Goal: Task Accomplishment & Management: Complete application form

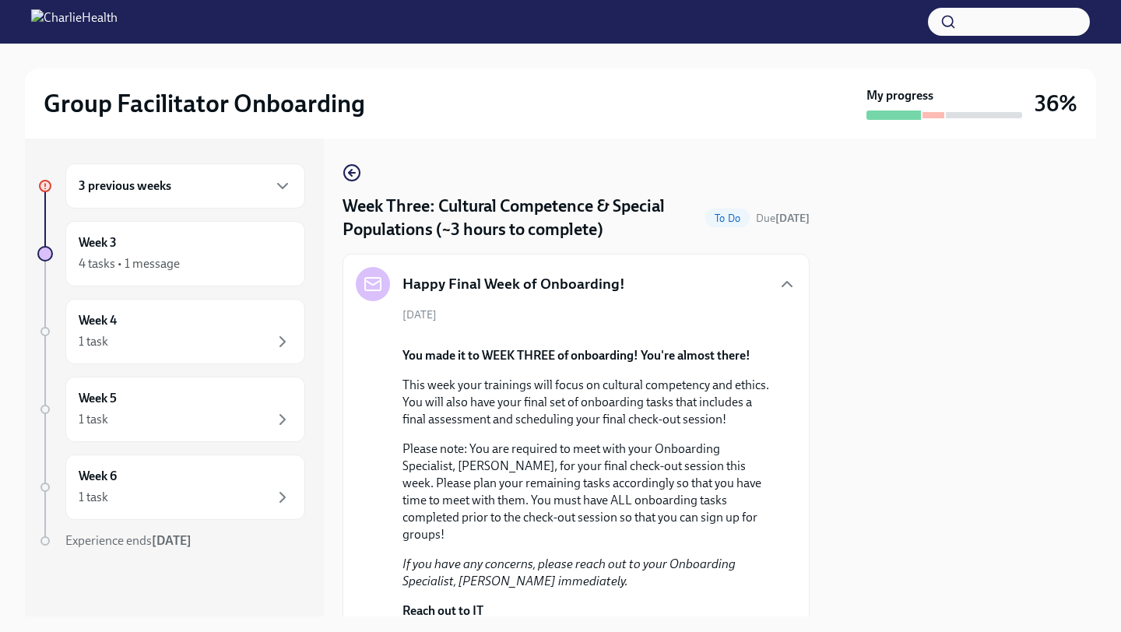
scroll to position [1811, 9]
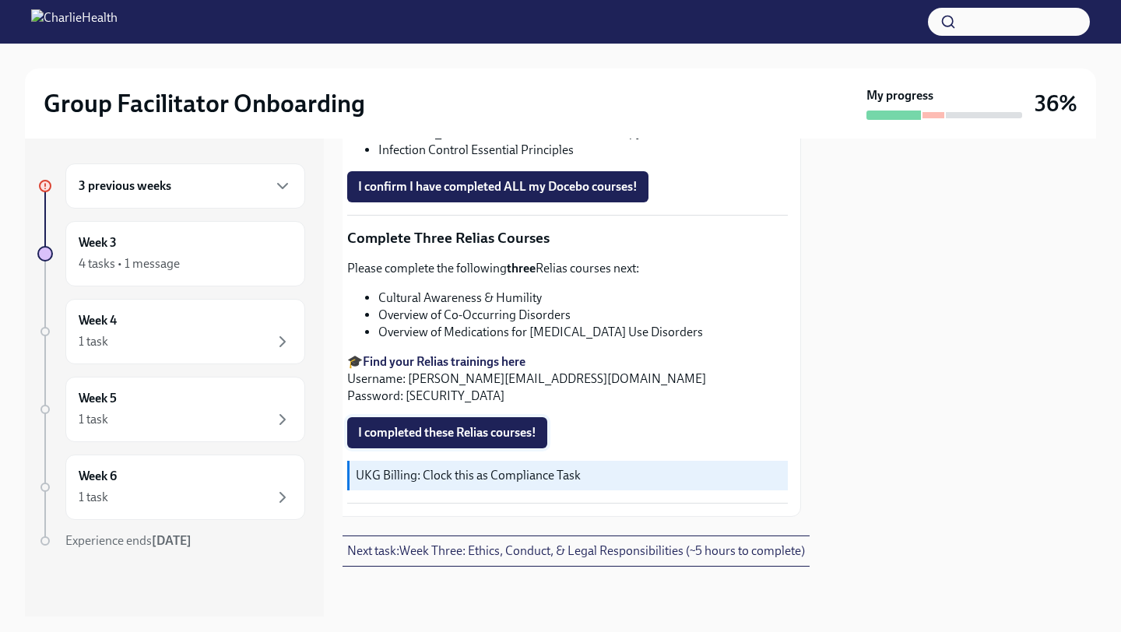
click at [496, 430] on span "I completed these Relias courses!" at bounding box center [447, 433] width 178 height 16
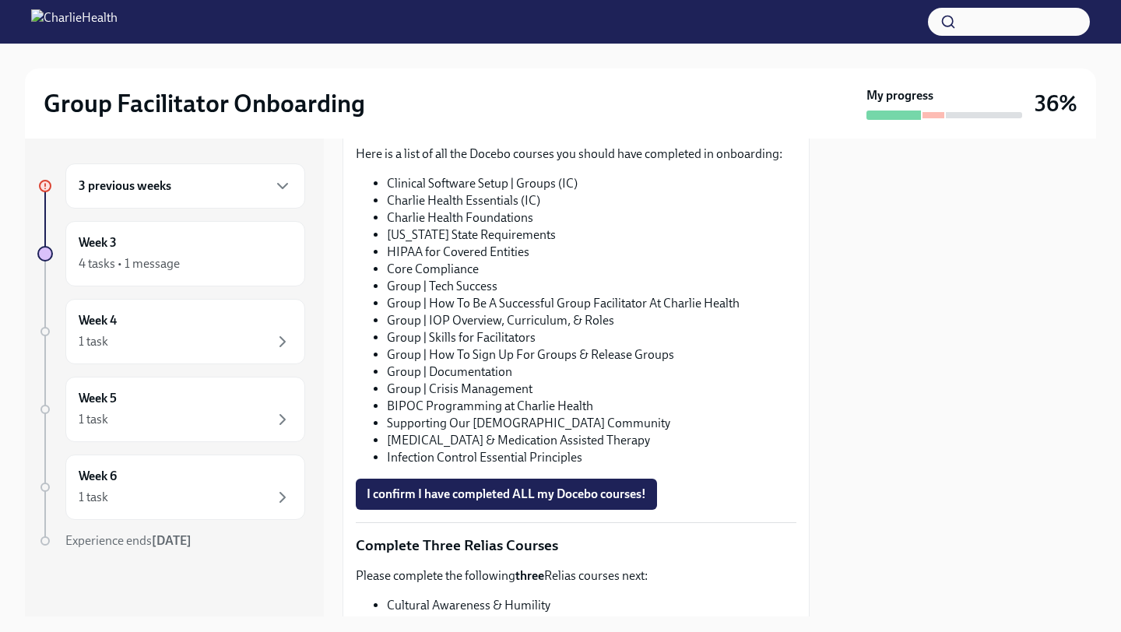
scroll to position [898, 0]
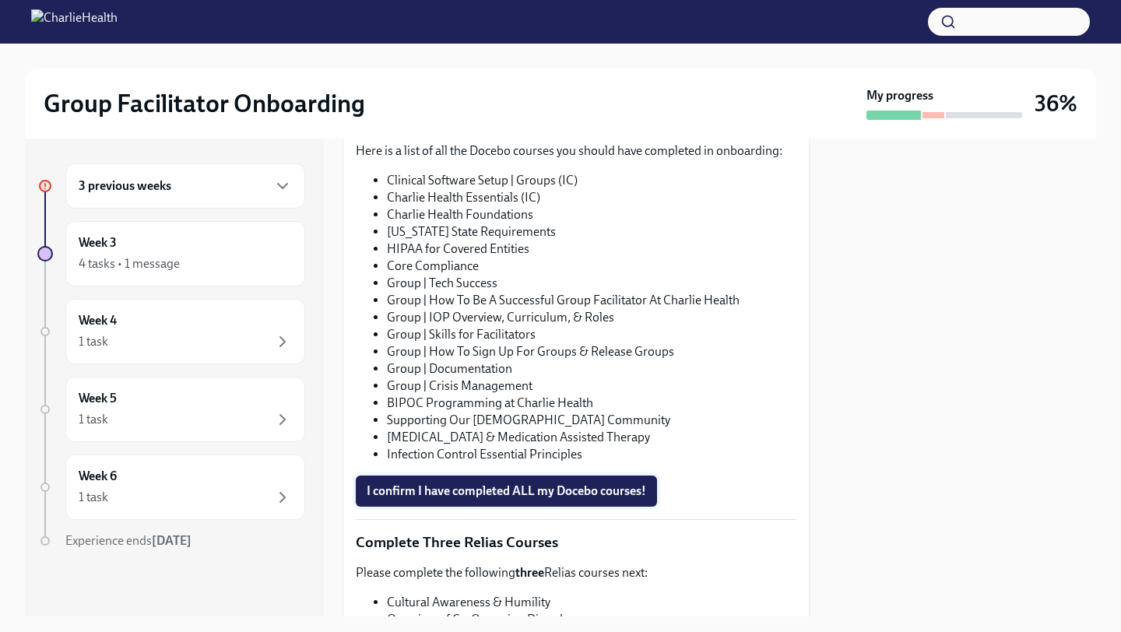
click at [563, 485] on span "I confirm I have completed ALL my Docebo courses!" at bounding box center [506, 491] width 279 height 16
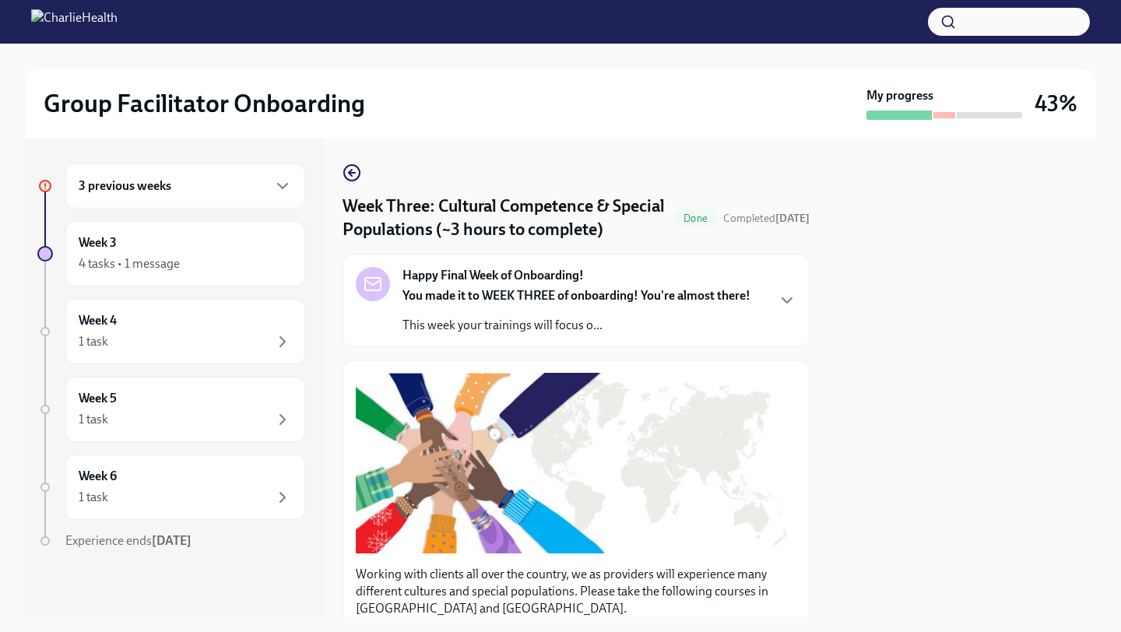
click at [942, 113] on div at bounding box center [944, 115] width 22 height 6
click at [942, 117] on div at bounding box center [944, 115] width 22 height 6
click at [286, 186] on icon "button" at bounding box center [282, 186] width 19 height 19
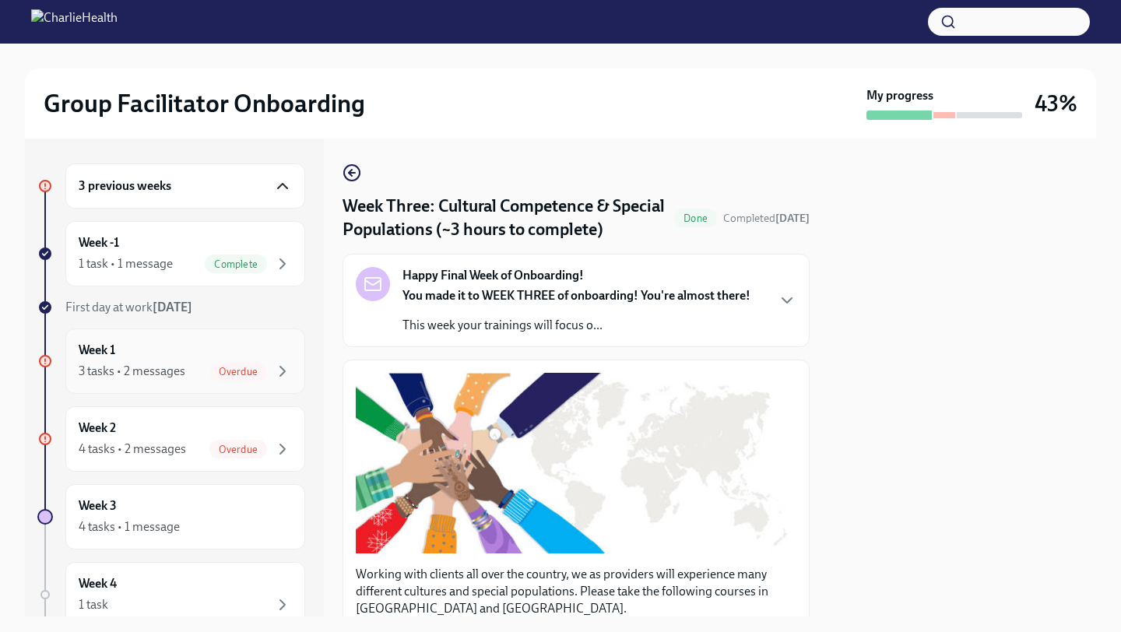
click at [253, 354] on div "Week 1 3 tasks • 2 messages Overdue" at bounding box center [185, 361] width 213 height 39
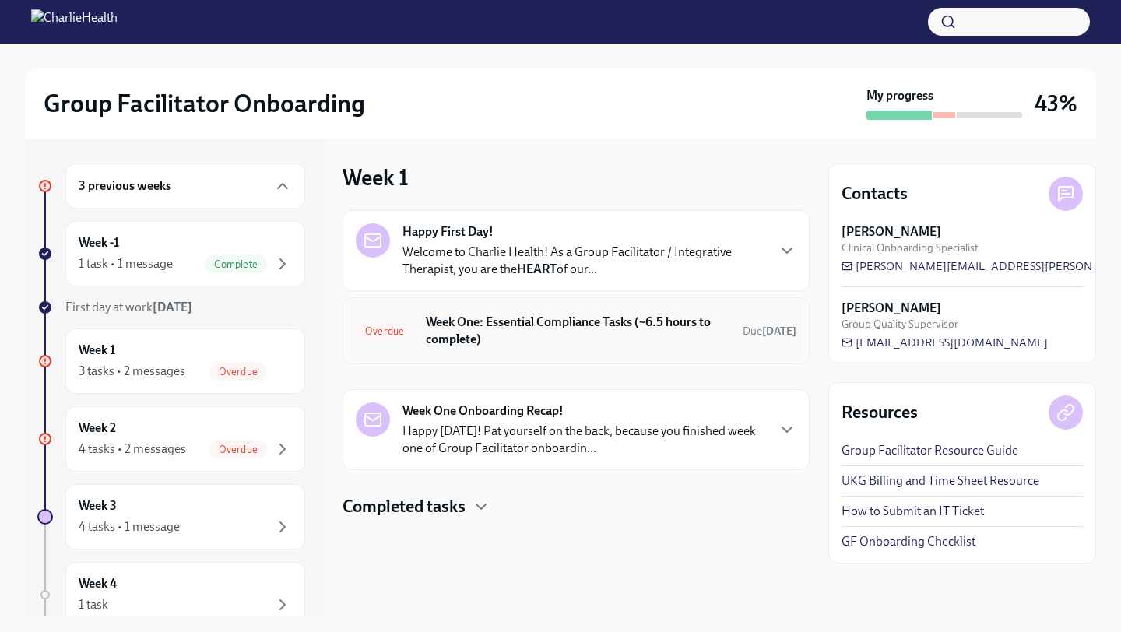
click at [600, 324] on h6 "Week One: Essential Compliance Tasks (~6.5 hours to complete)" at bounding box center [578, 331] width 304 height 34
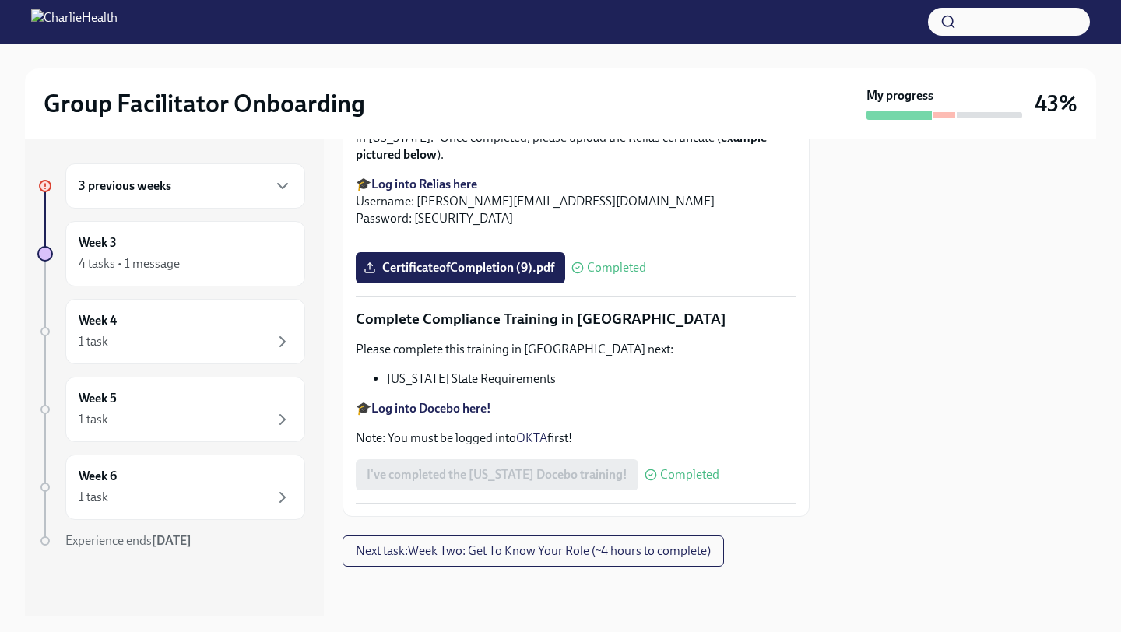
scroll to position [2791, 0]
click at [547, 16] on span "Upload [US_STATE] Telehealth Certificate" at bounding box center [487, 9] width 240 height 16
click at [0, 0] on input "Upload [US_STATE] Telehealth Certificate" at bounding box center [0, 0] width 0 height 0
click at [475, 16] on span "Upload [US_STATE] Telehealth Certificate" at bounding box center [487, 9] width 240 height 16
click at [0, 0] on input "Upload [US_STATE] Telehealth Certificate" at bounding box center [0, 0] width 0 height 0
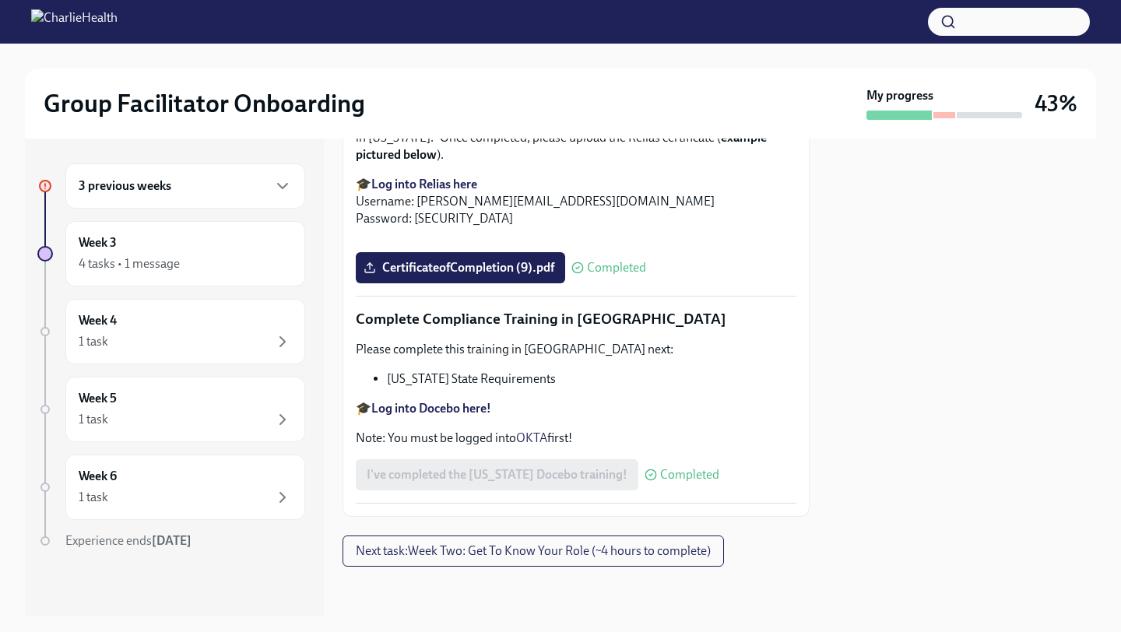
click at [475, 16] on span "Upload [US_STATE] Telehealth Certificate" at bounding box center [487, 9] width 240 height 16
click at [0, 0] on input "Upload [US_STATE] Telehealth Certificate" at bounding box center [0, 0] width 0 height 0
click at [475, 16] on span "Upload [US_STATE] Telehealth Certificate" at bounding box center [487, 9] width 240 height 16
click at [0, 0] on input "Upload [US_STATE] Telehealth Certificate" at bounding box center [0, 0] width 0 height 0
click at [395, 16] on span "Upload Washington Telehealth Certificate" at bounding box center [487, 9] width 240 height 16
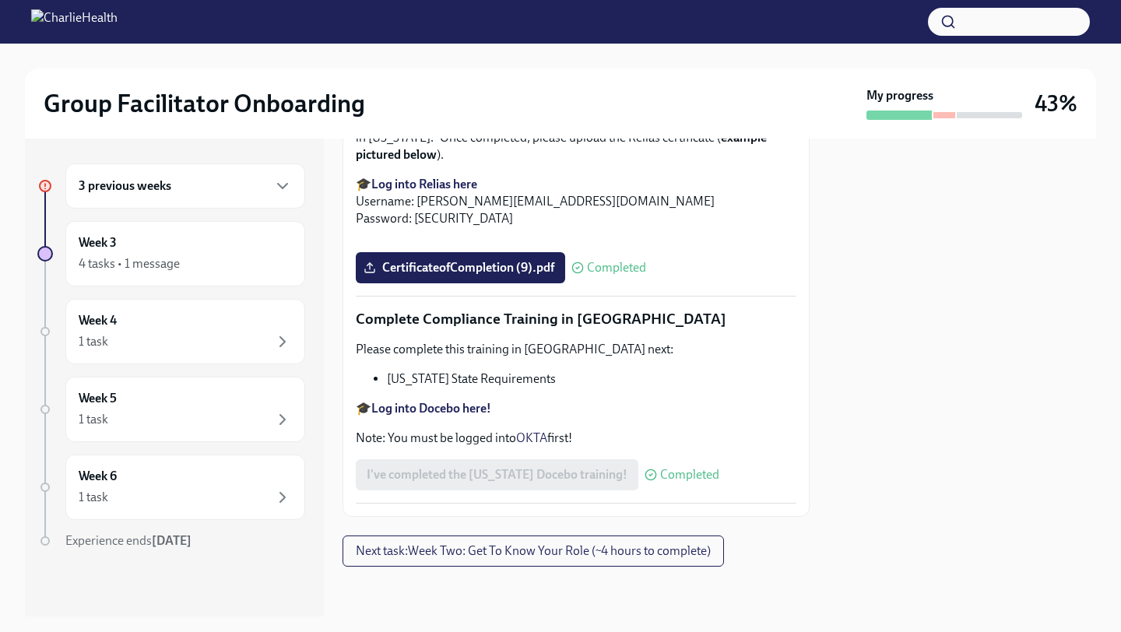
click at [0, 0] on input "Upload Washington Telehealth Certificate" at bounding box center [0, 0] width 0 height 0
click at [286, 176] on div "3 previous weeks" at bounding box center [185, 185] width 240 height 45
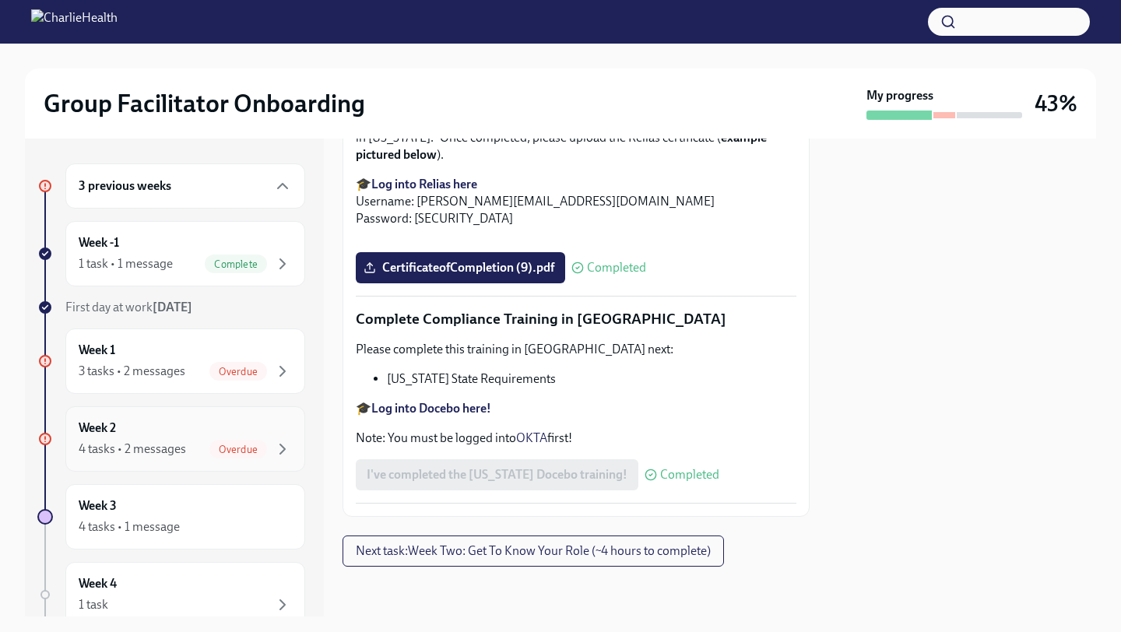
click at [189, 430] on div "Week 2 4 tasks • 2 messages Overdue" at bounding box center [185, 438] width 213 height 39
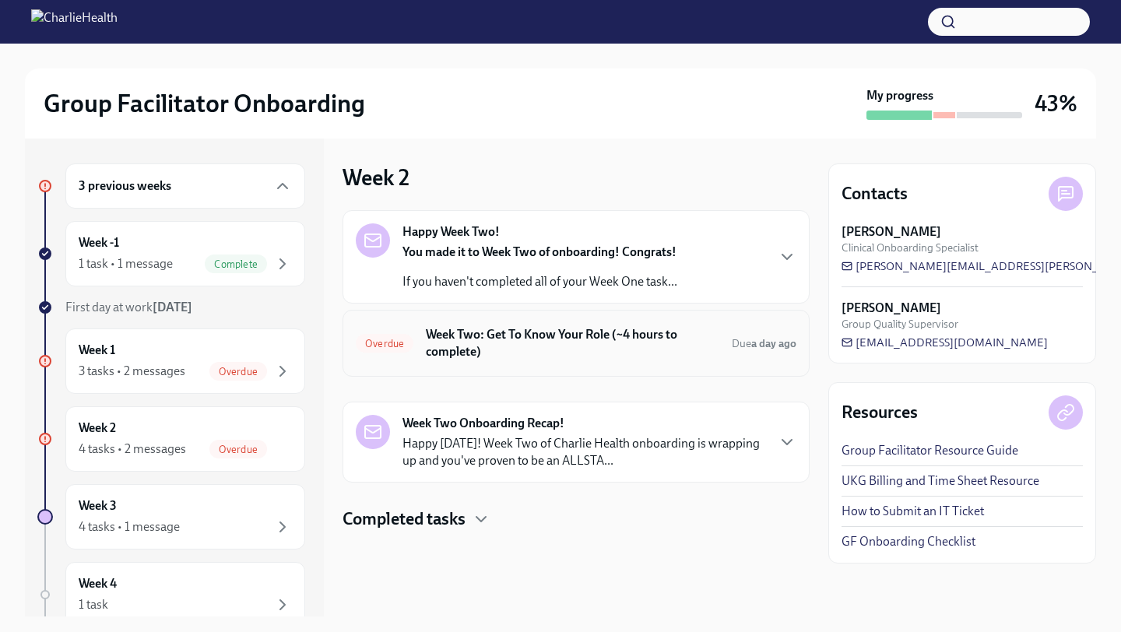
click at [590, 332] on h6 "Week Two: Get To Know Your Role (~4 hours to complete)" at bounding box center [572, 343] width 293 height 34
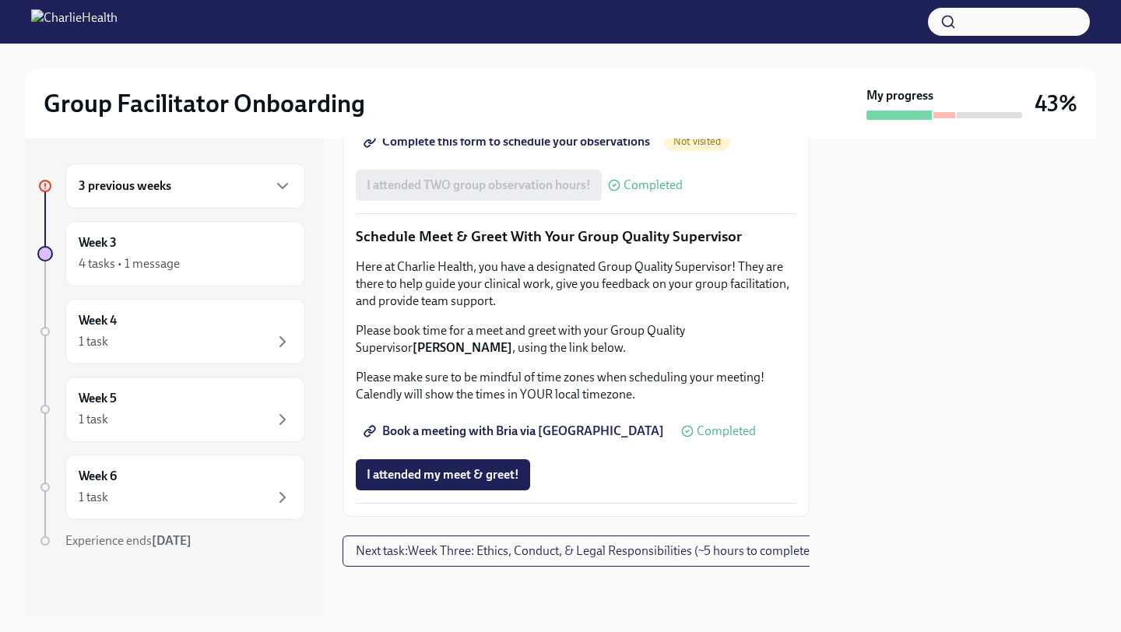
scroll to position [1517, 0]
click at [461, 474] on span "I attended my meet & greet!" at bounding box center [443, 475] width 153 height 16
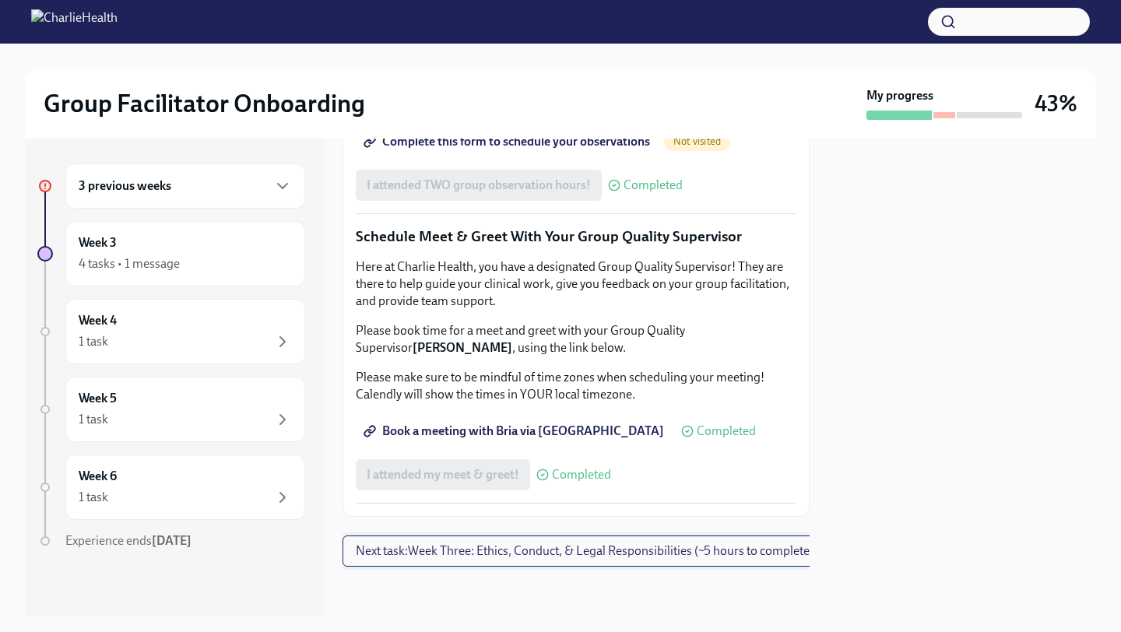
click at [622, 556] on span "Next task : Week Three: Ethics, Conduct, & Legal Responsibilities (~5 hours to …" at bounding box center [585, 551] width 458 height 16
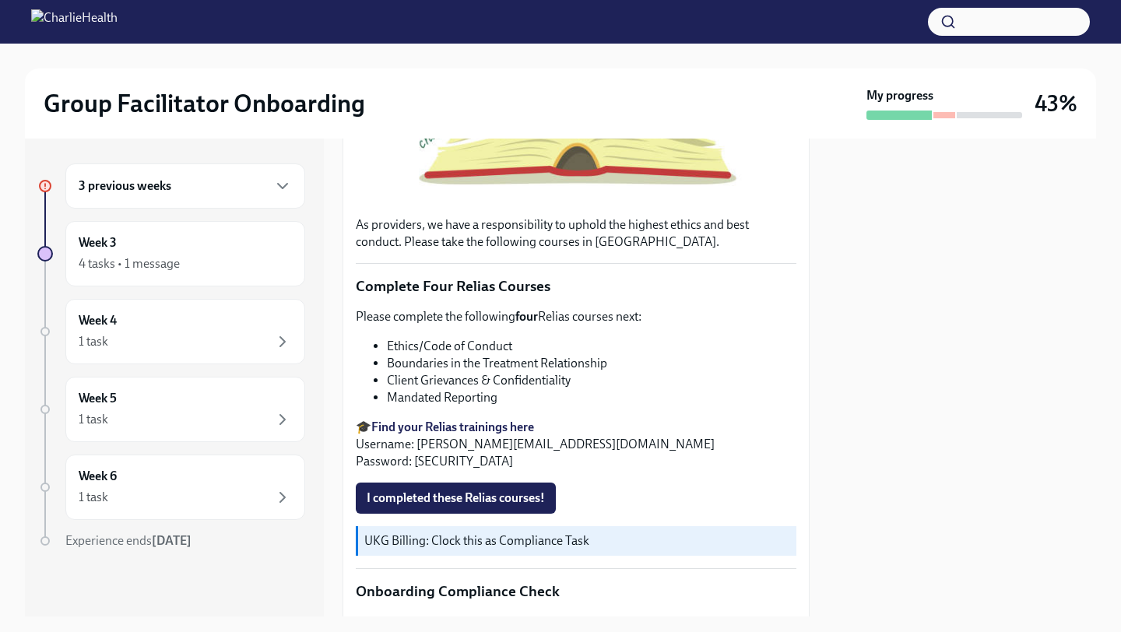
scroll to position [488, 0]
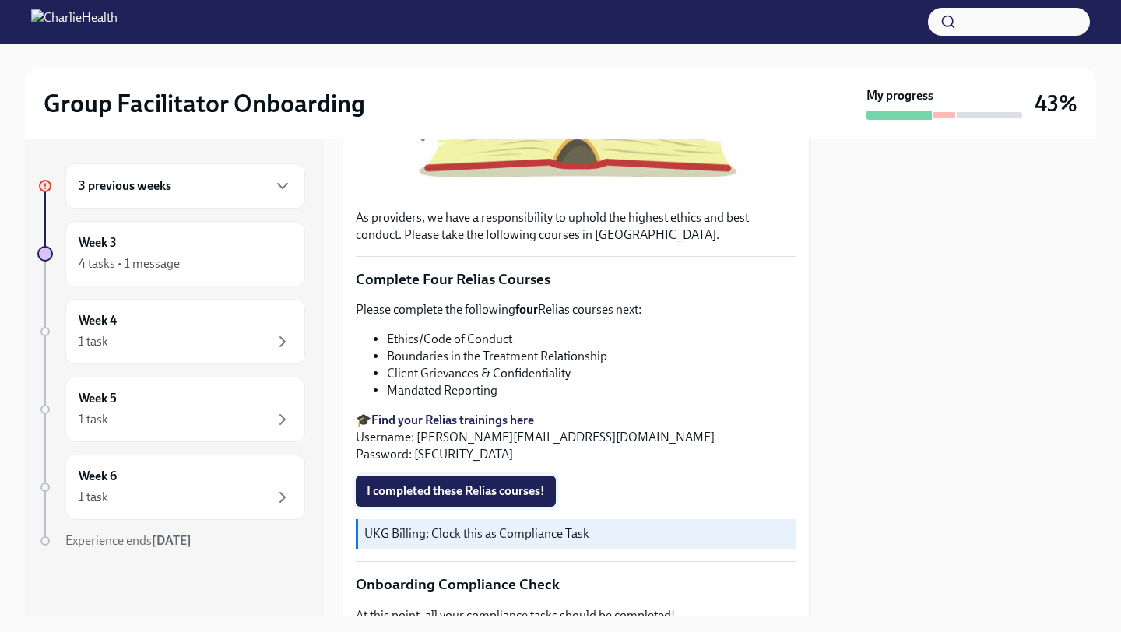
click at [465, 491] on span "I completed these Relias courses!" at bounding box center [456, 491] width 178 height 16
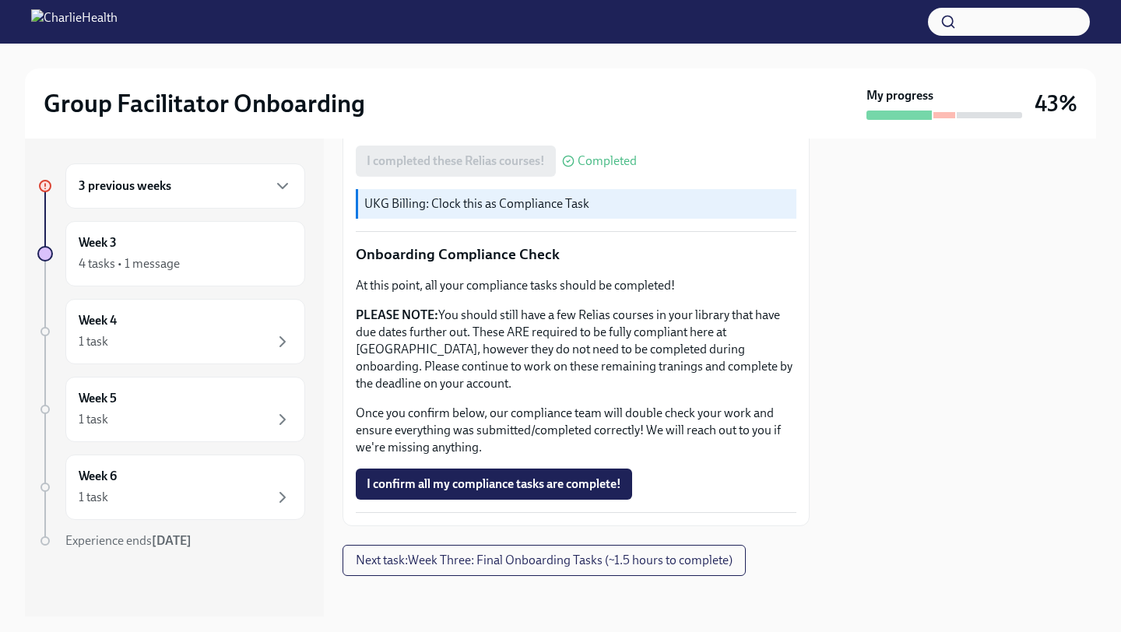
scroll to position [823, 0]
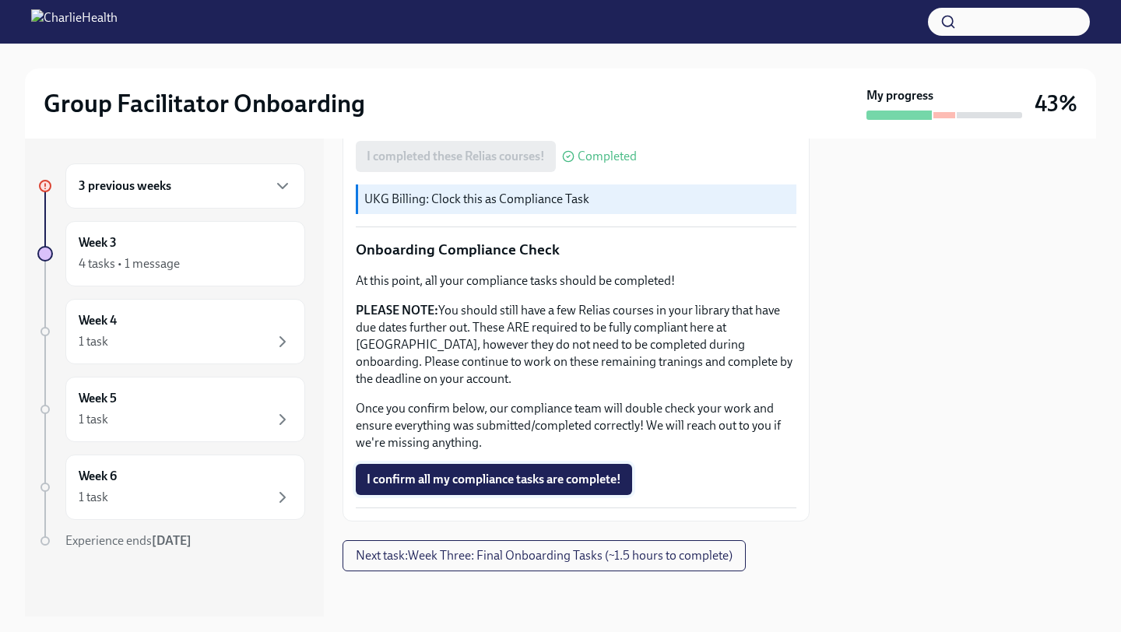
click at [534, 483] on span "I confirm all my compliance tasks are complete!" at bounding box center [494, 480] width 254 height 16
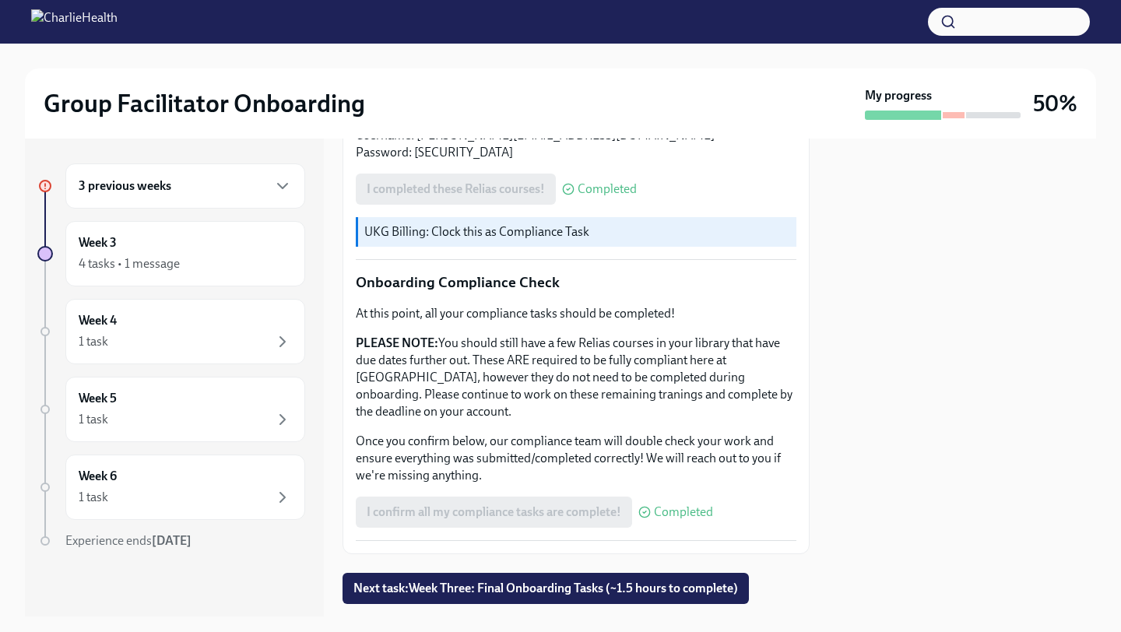
scroll to position [827, 0]
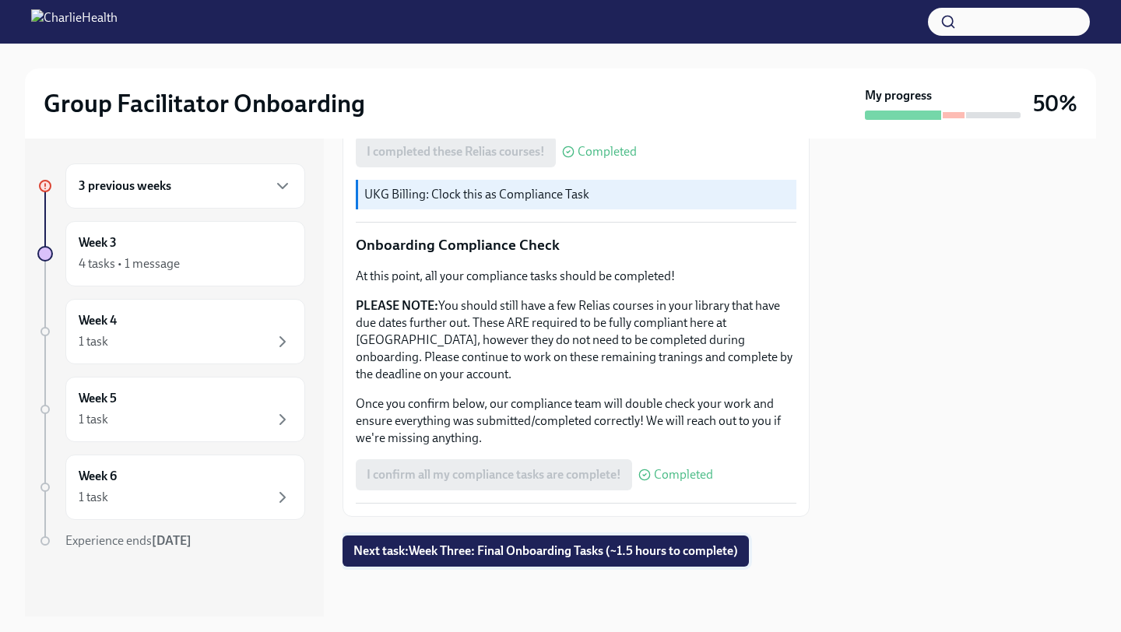
click at [498, 555] on span "Next task : Week Three: Final Onboarding Tasks (~1.5 hours to complete)" at bounding box center [545, 551] width 384 height 16
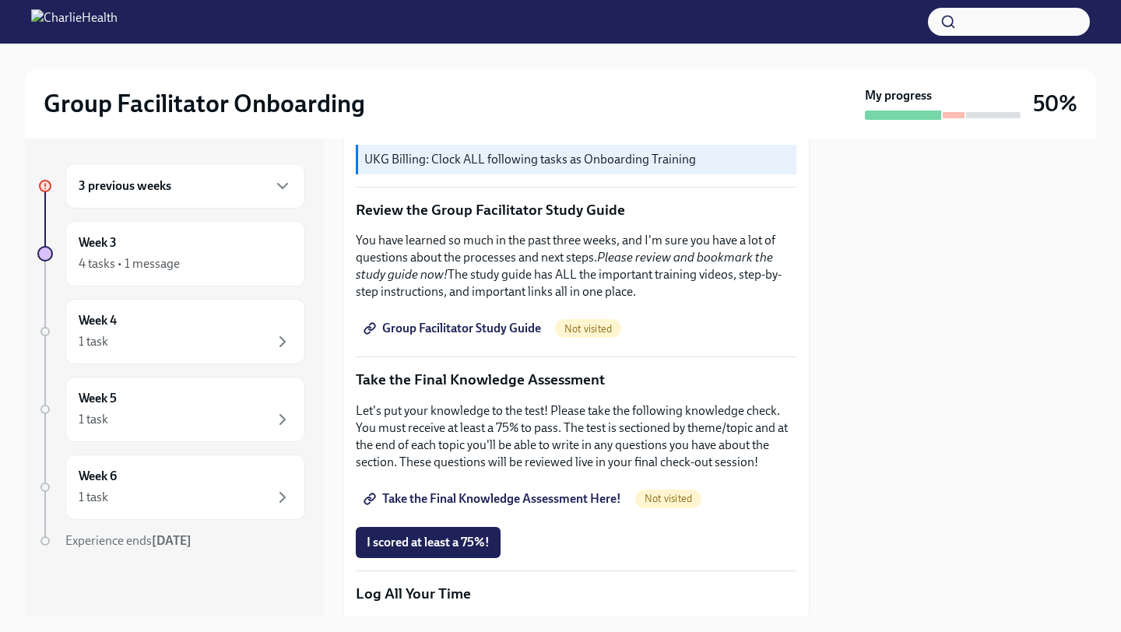
scroll to position [575, 0]
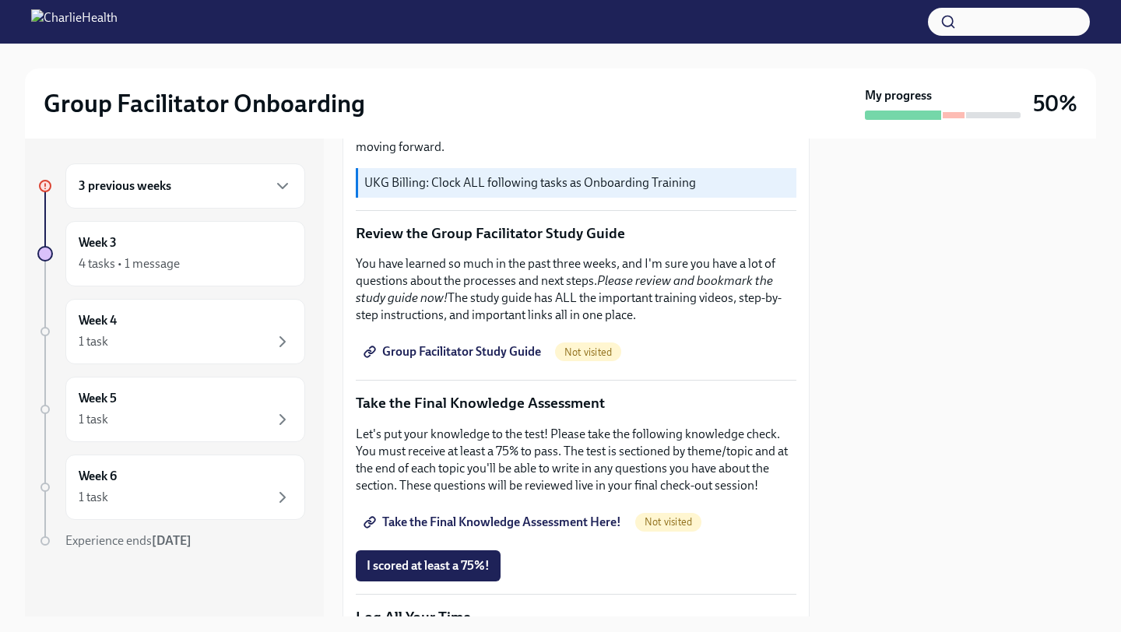
click at [464, 351] on span "Group Facilitator Study Guide" at bounding box center [454, 352] width 174 height 16
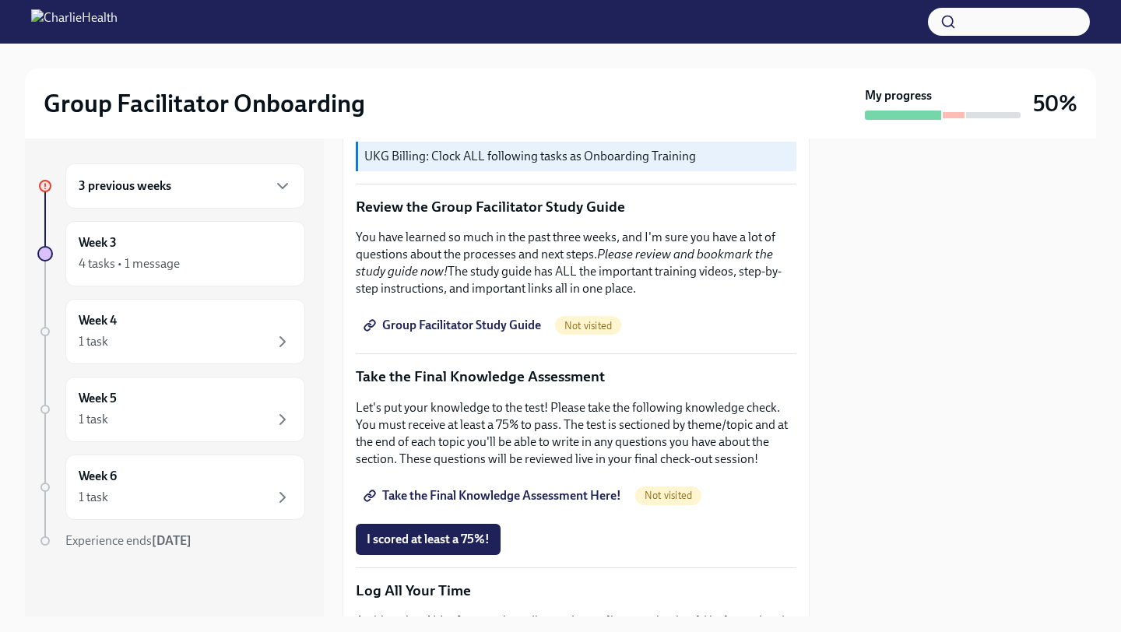
scroll to position [605, 0]
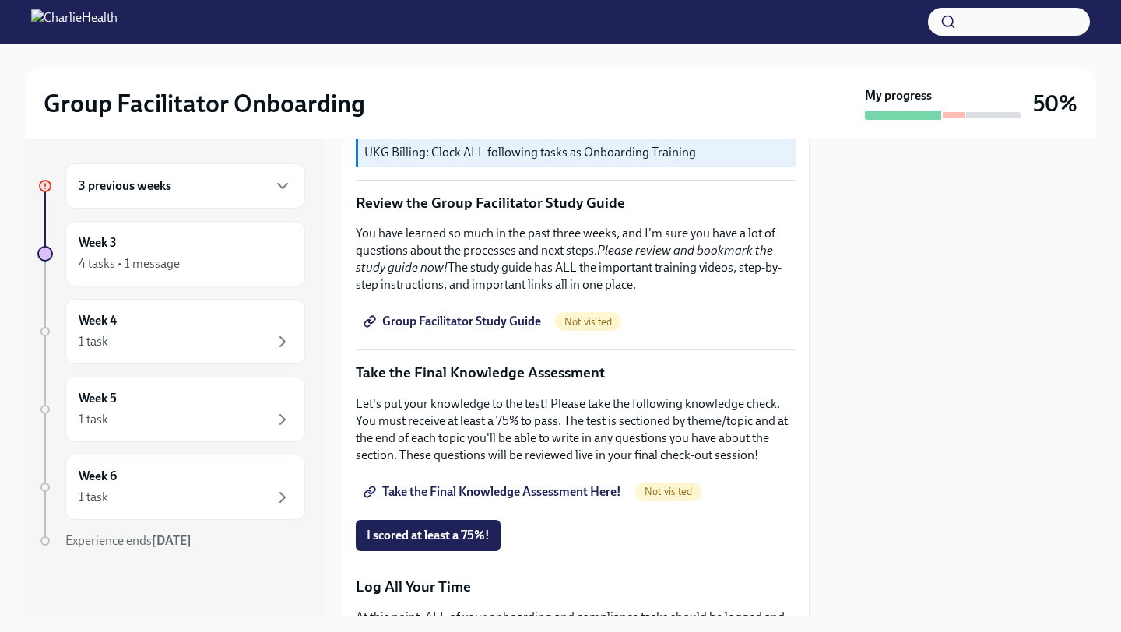
click at [514, 490] on span "Take the Final Knowledge Assessment Here!" at bounding box center [494, 492] width 254 height 16
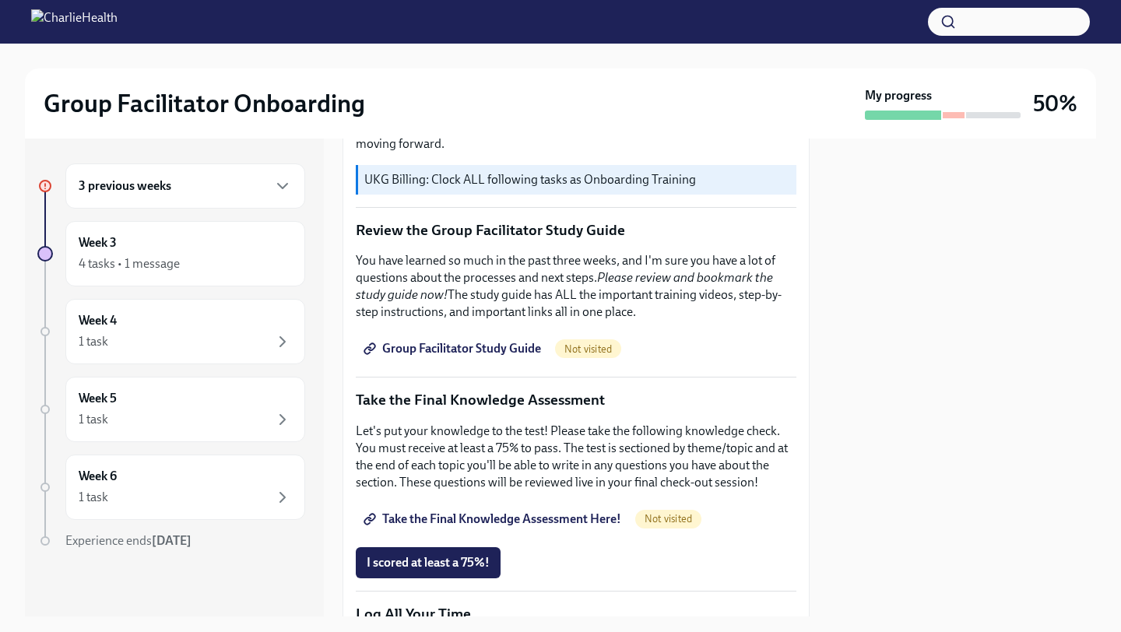
scroll to position [580, 0]
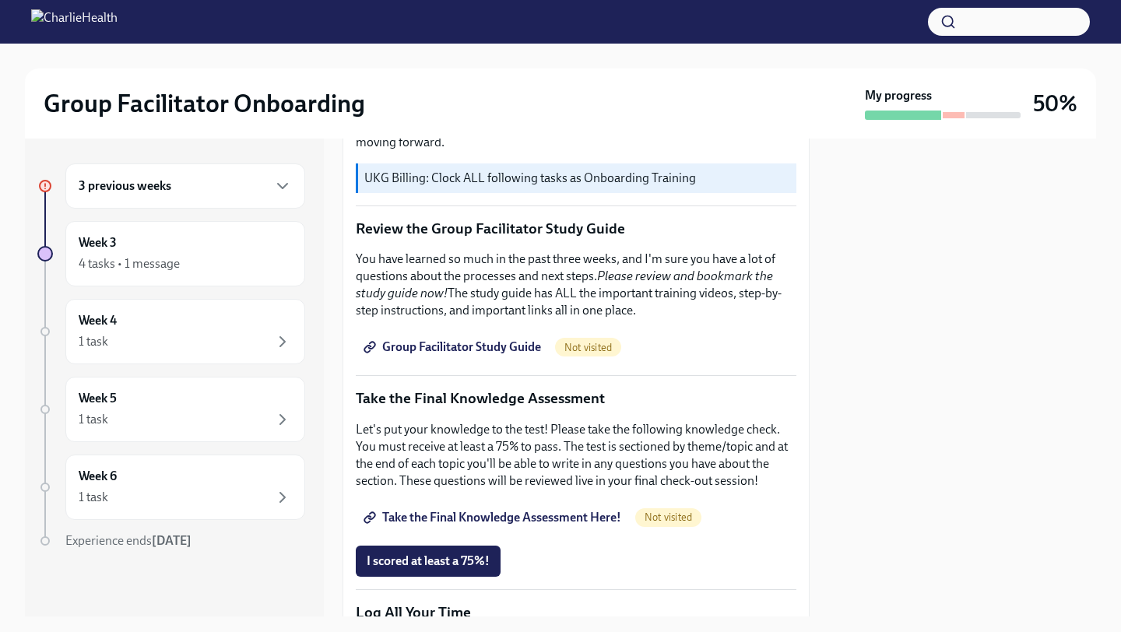
click at [500, 349] on span "Group Facilitator Study Guide" at bounding box center [454, 347] width 174 height 16
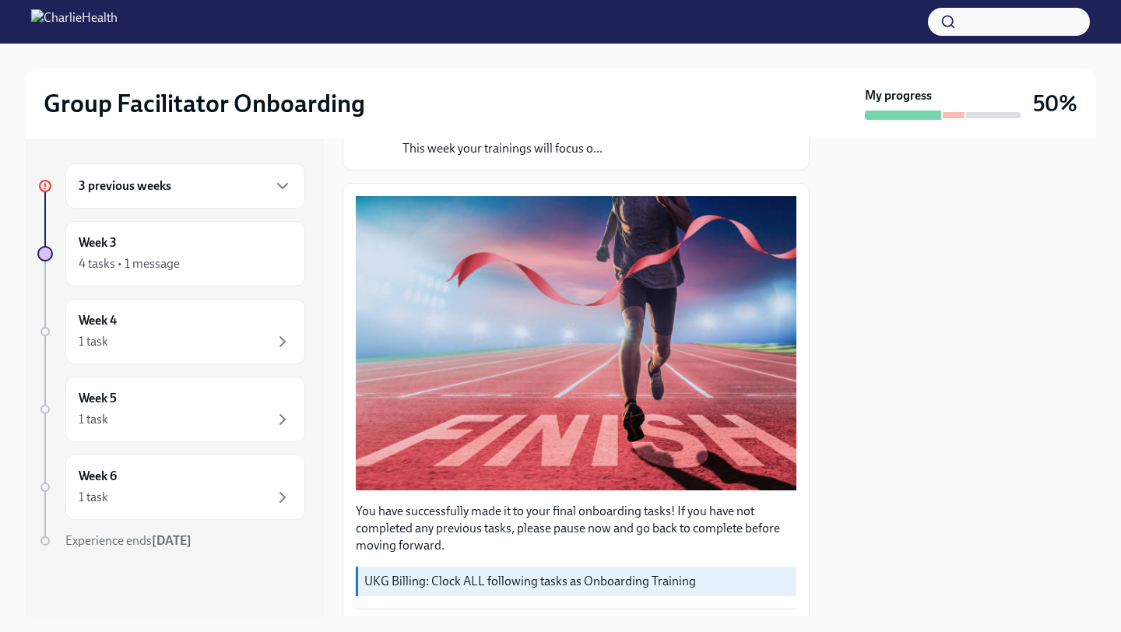
scroll to position [0, 0]
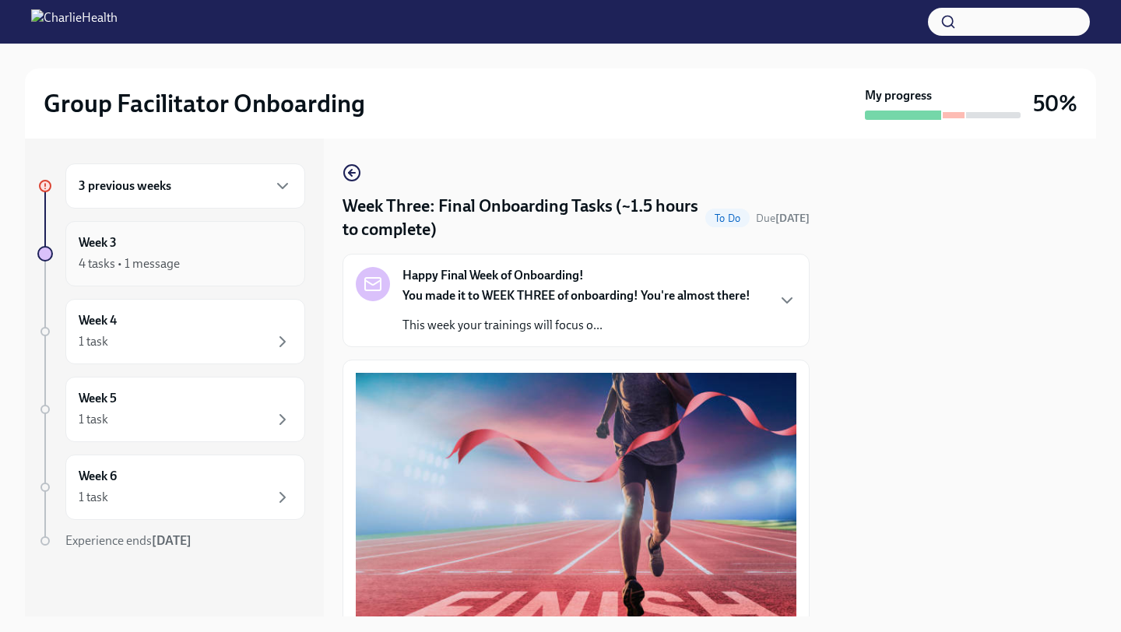
click at [202, 251] on div "Week 3 4 tasks • 1 message" at bounding box center [185, 253] width 213 height 39
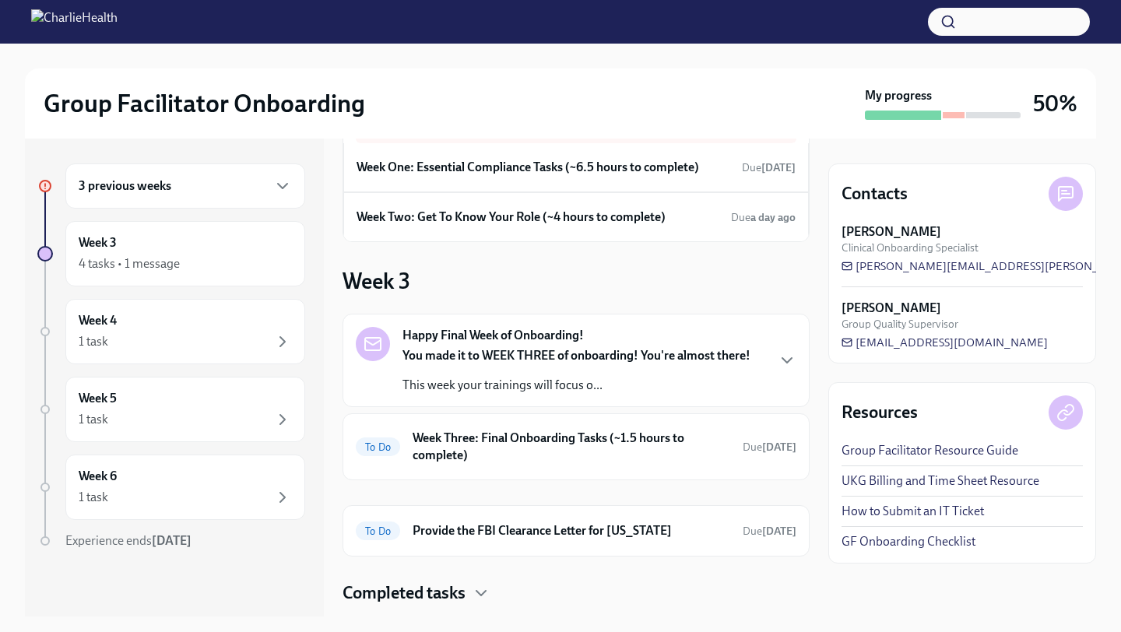
scroll to position [106, 0]
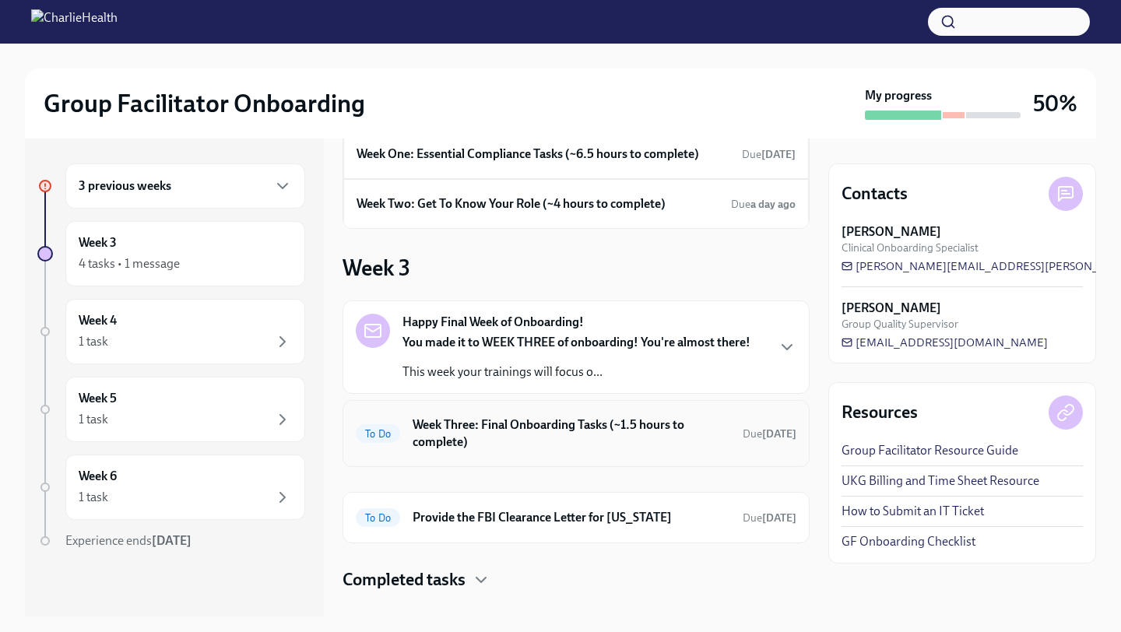
click at [570, 446] on h6 "Week Three: Final Onboarding Tasks (~1.5 hours to complete)" at bounding box center [570, 433] width 317 height 34
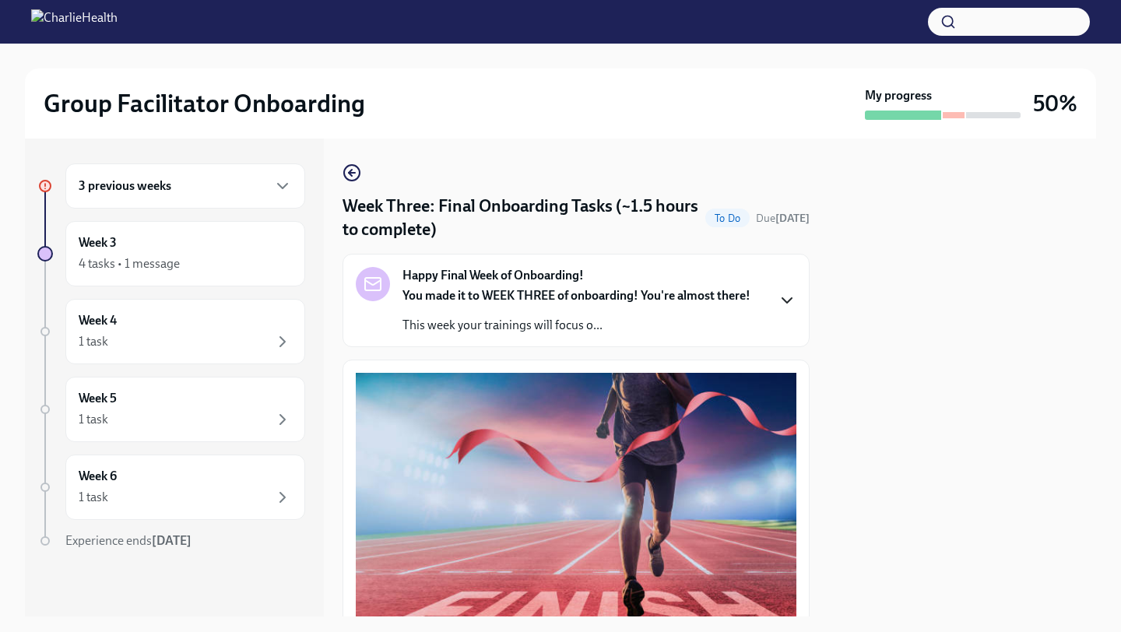
click at [791, 300] on icon "button" at bounding box center [786, 300] width 19 height 19
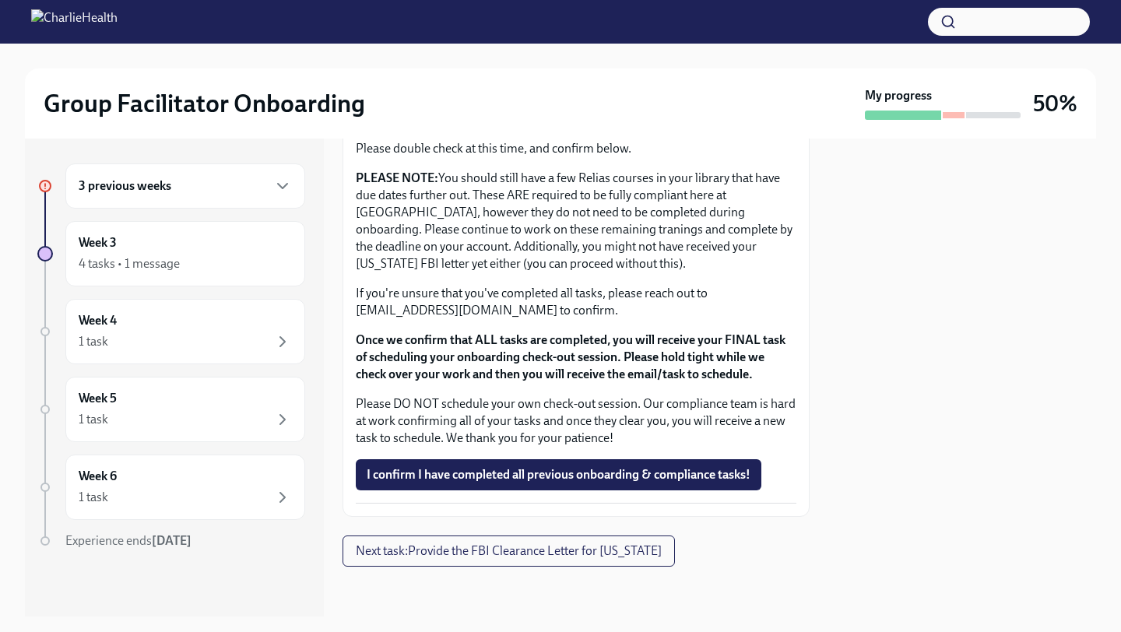
scroll to position [1937, 0]
click at [291, 178] on icon "button" at bounding box center [282, 186] width 19 height 19
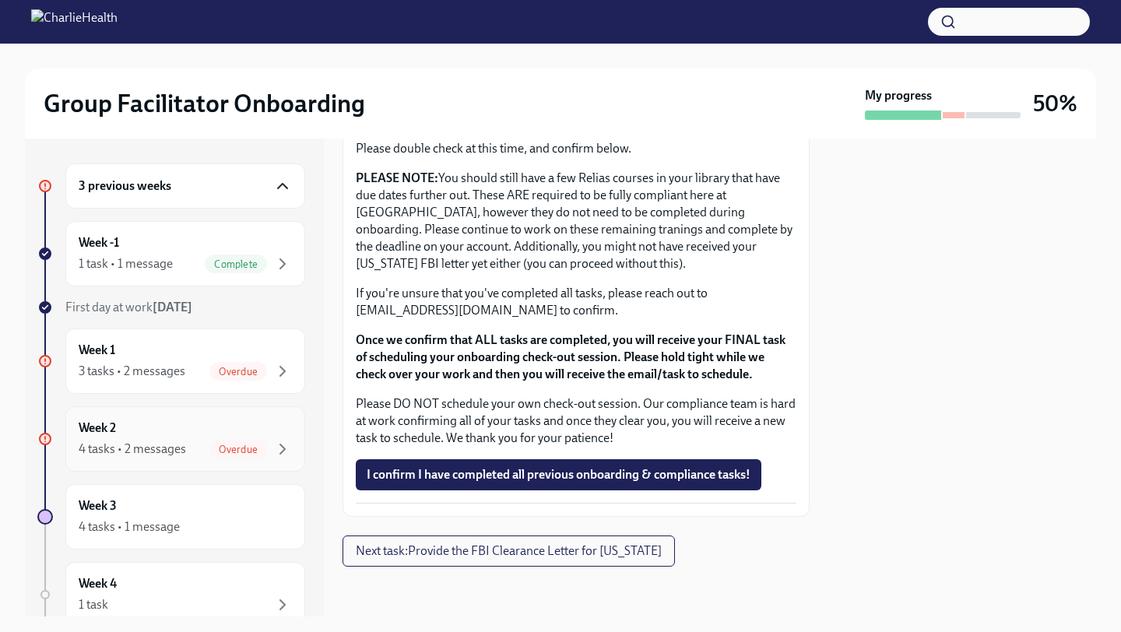
click at [240, 421] on div "Week 2 4 tasks • 2 messages Overdue" at bounding box center [185, 438] width 213 height 39
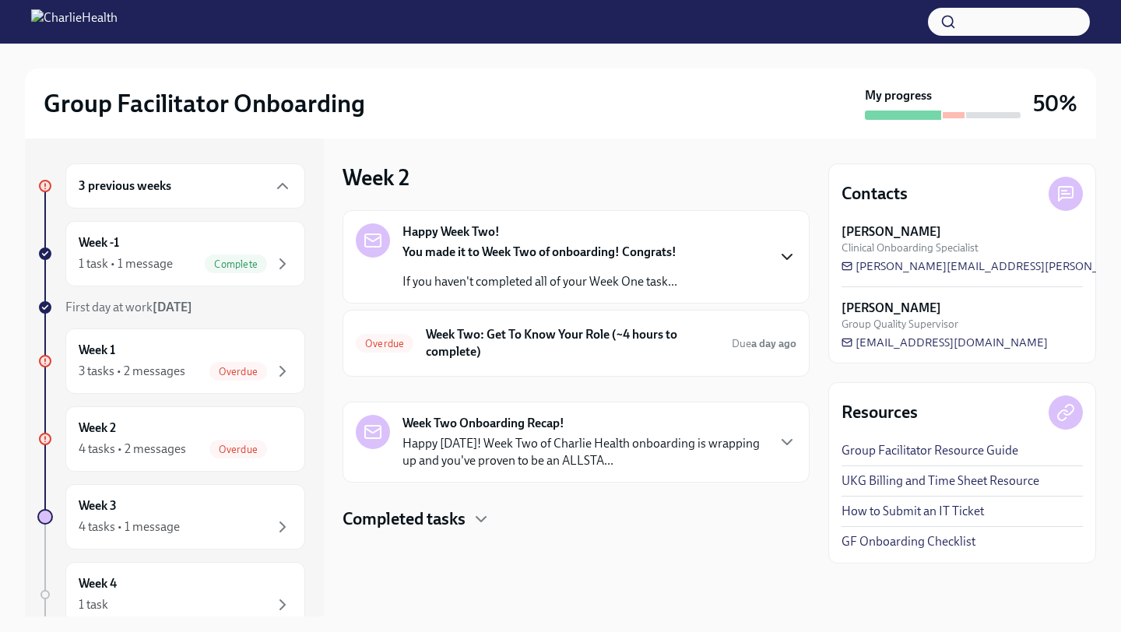
click at [788, 255] on icon "button" at bounding box center [786, 256] width 19 height 19
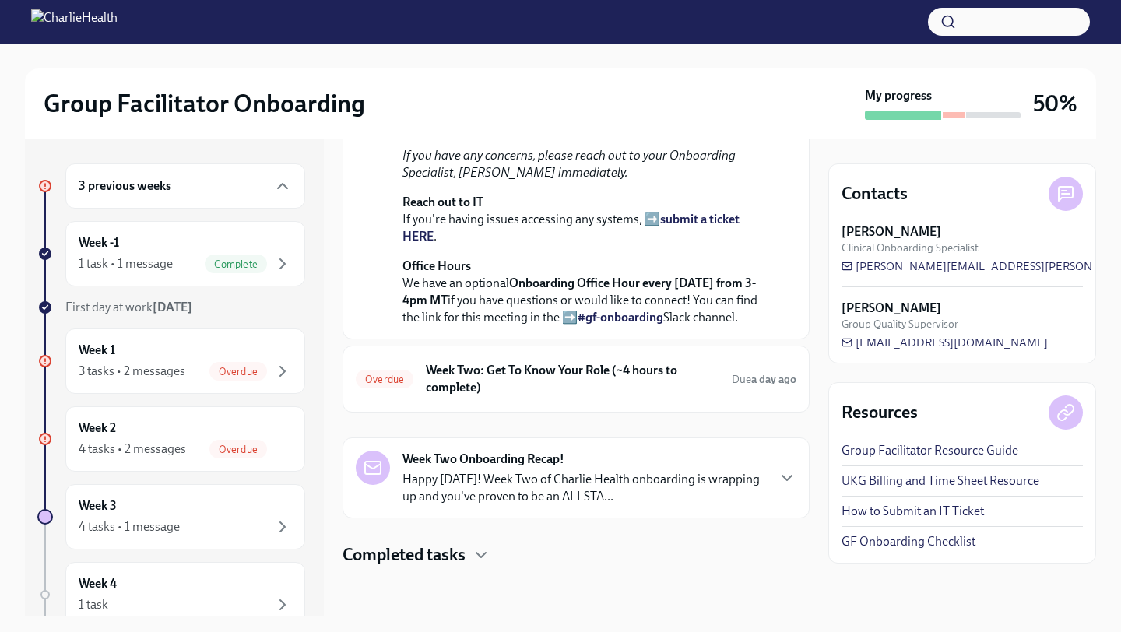
scroll to position [480, 0]
click at [671, 390] on h6 "Week Two: Get To Know Your Role (~4 hours to complete)" at bounding box center [572, 379] width 293 height 34
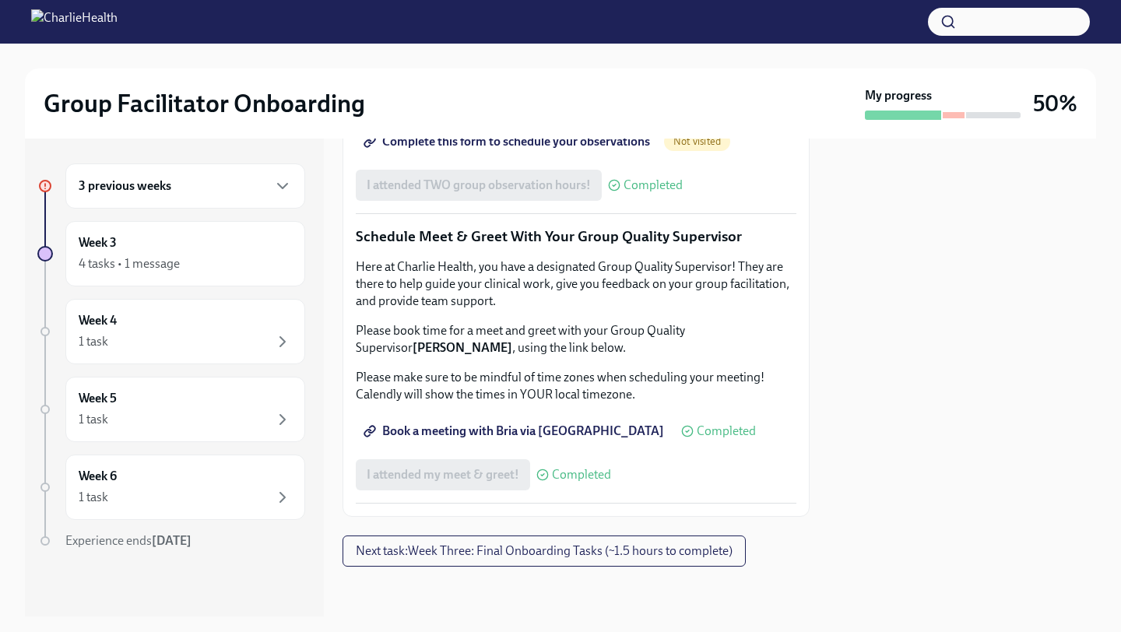
scroll to position [1517, 0]
click at [591, 551] on span "Next task : Week Three: Final Onboarding Tasks (~1.5 hours to complete)" at bounding box center [544, 551] width 377 height 16
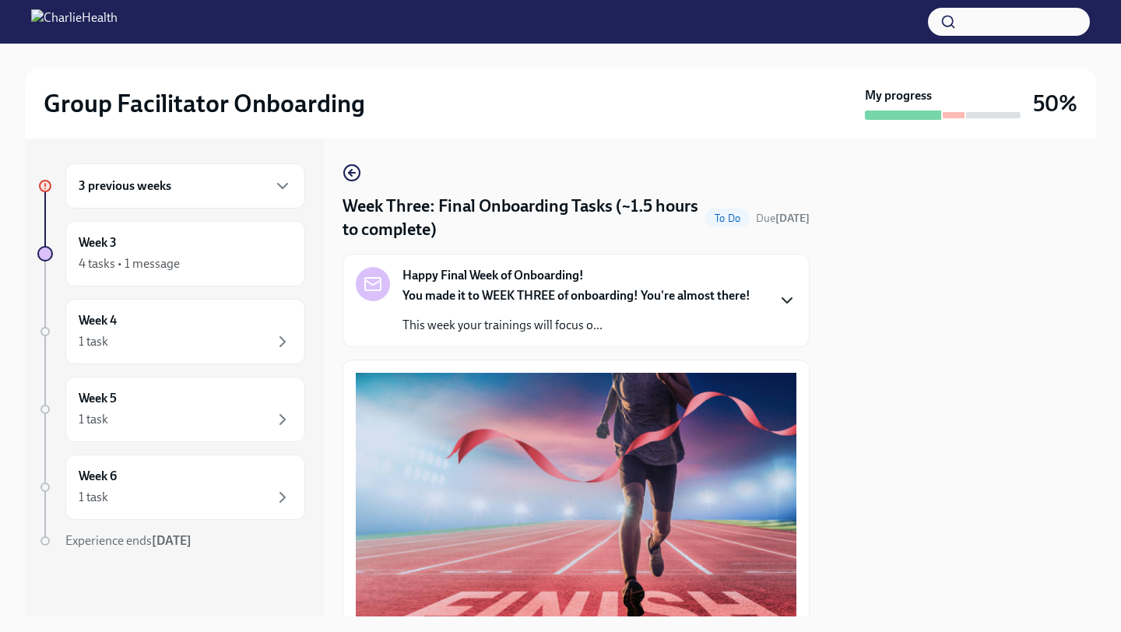
click at [783, 303] on icon "button" at bounding box center [786, 300] width 19 height 19
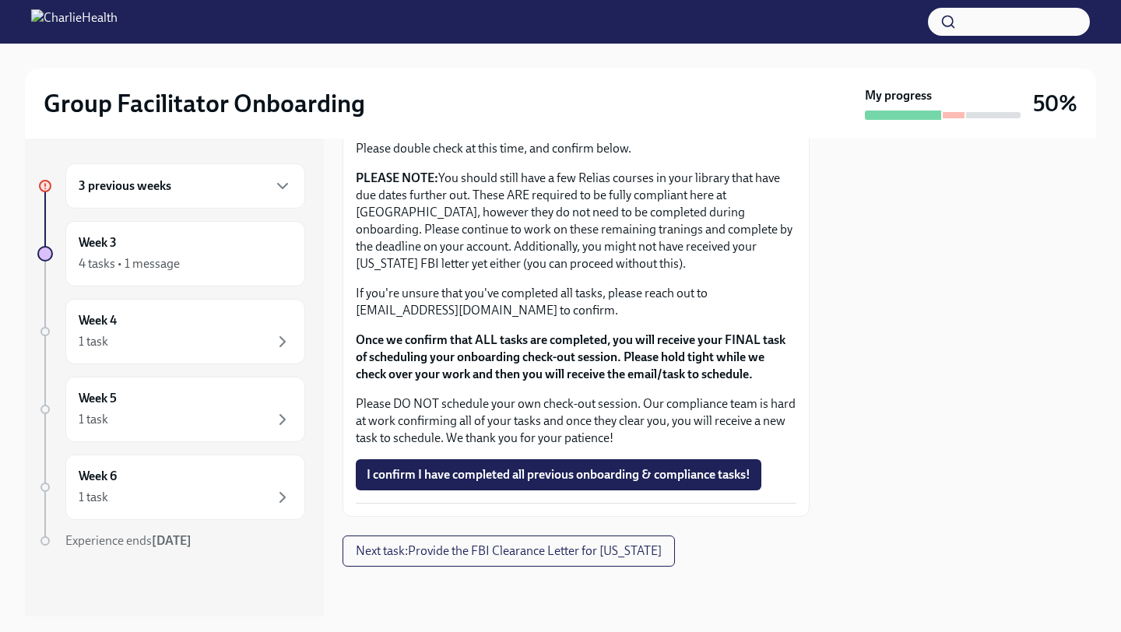
scroll to position [1937, 0]
click at [284, 185] on icon "button" at bounding box center [282, 186] width 9 height 5
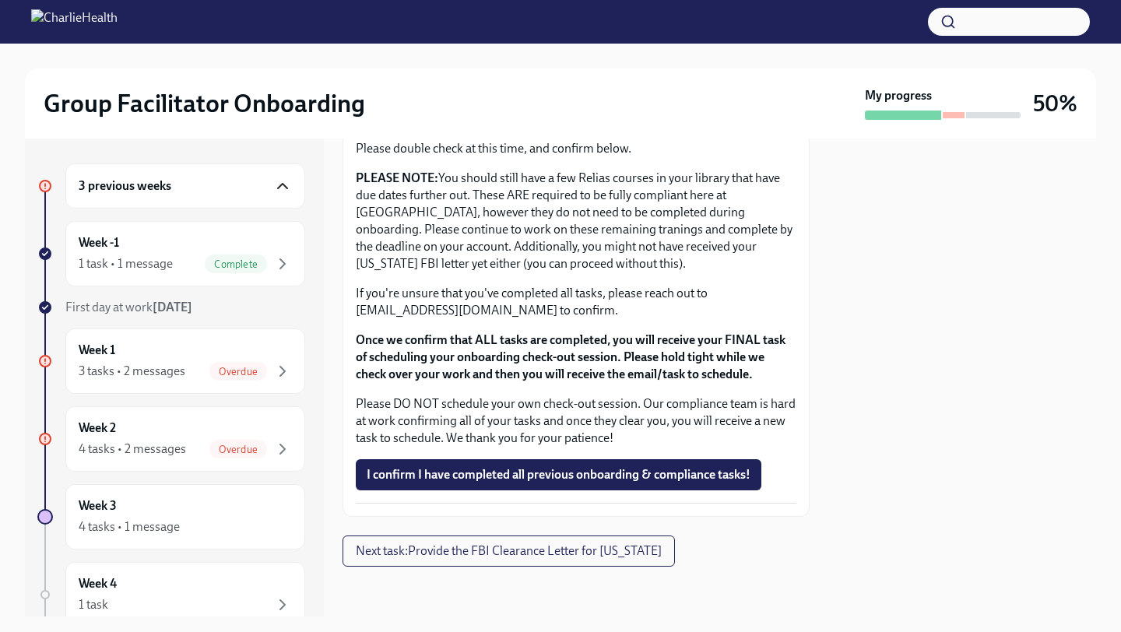
click at [223, 182] on div "3 previous weeks" at bounding box center [185, 186] width 213 height 19
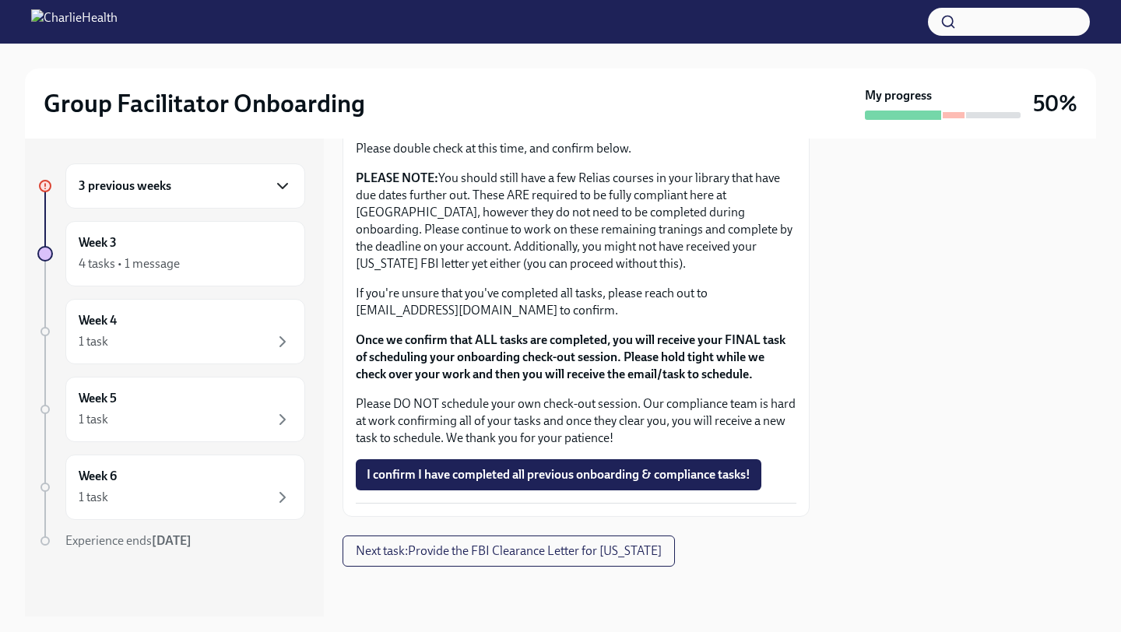
click at [223, 182] on div "3 previous weeks" at bounding box center [185, 186] width 213 height 19
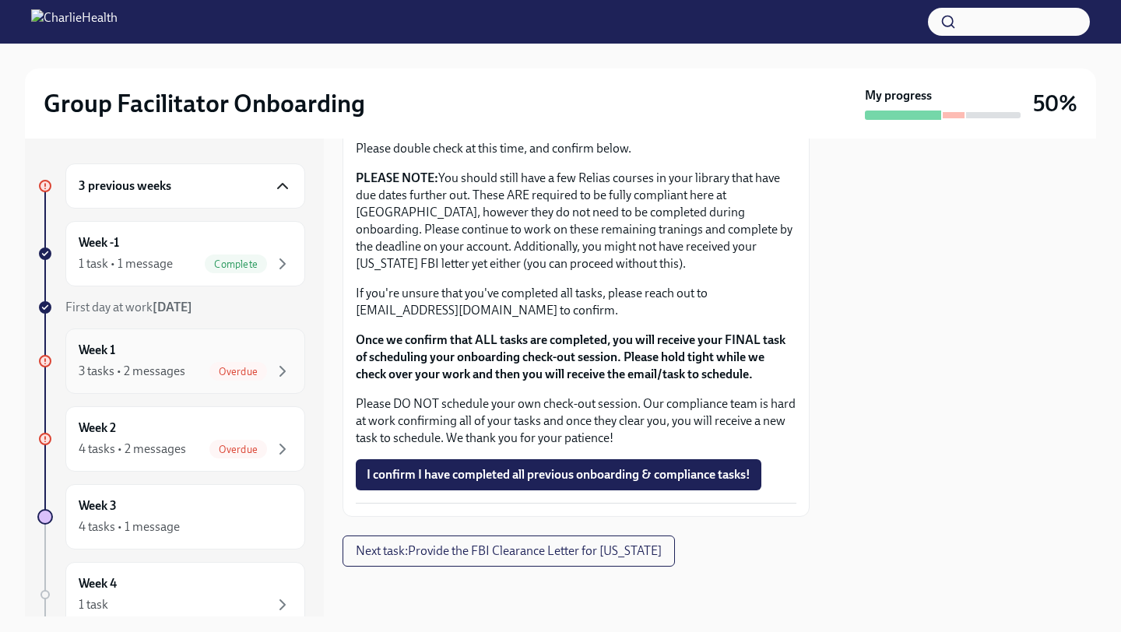
click at [258, 346] on div "Week 1 3 tasks • 2 messages Overdue" at bounding box center [185, 361] width 213 height 39
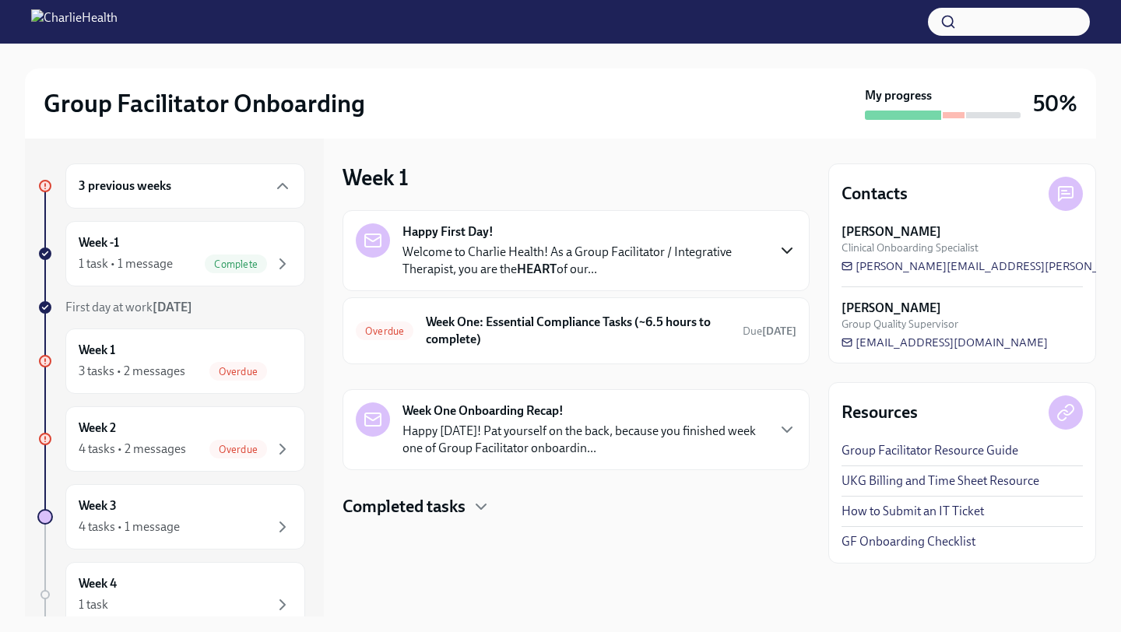
click at [781, 247] on icon "button" at bounding box center [786, 250] width 19 height 19
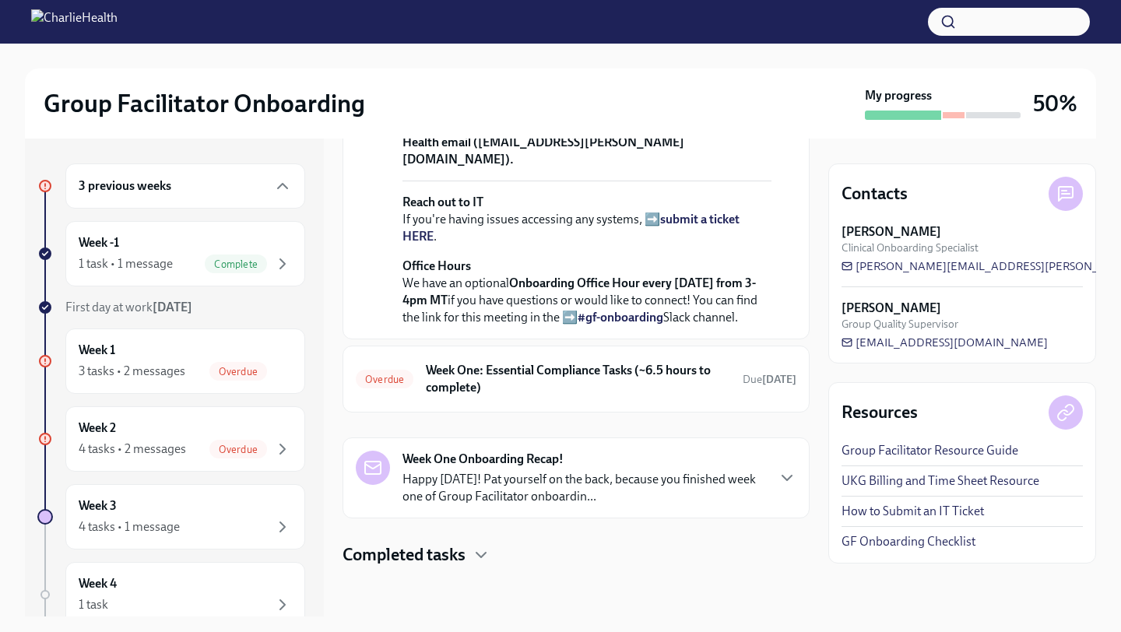
scroll to position [649, 0]
click at [789, 477] on icon "button" at bounding box center [786, 477] width 9 height 5
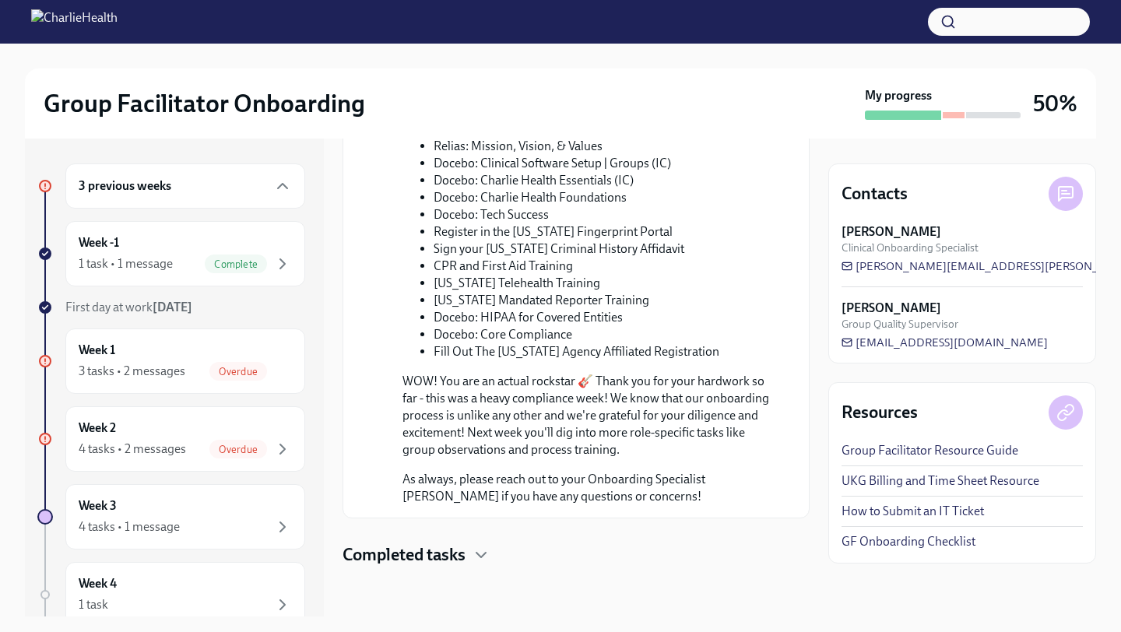
scroll to position [1428, 0]
click at [264, 344] on div "Week 1 3 tasks • 2 messages Overdue" at bounding box center [185, 361] width 213 height 39
click at [240, 432] on div "Week 2 4 tasks • 2 messages Overdue" at bounding box center [185, 438] width 213 height 39
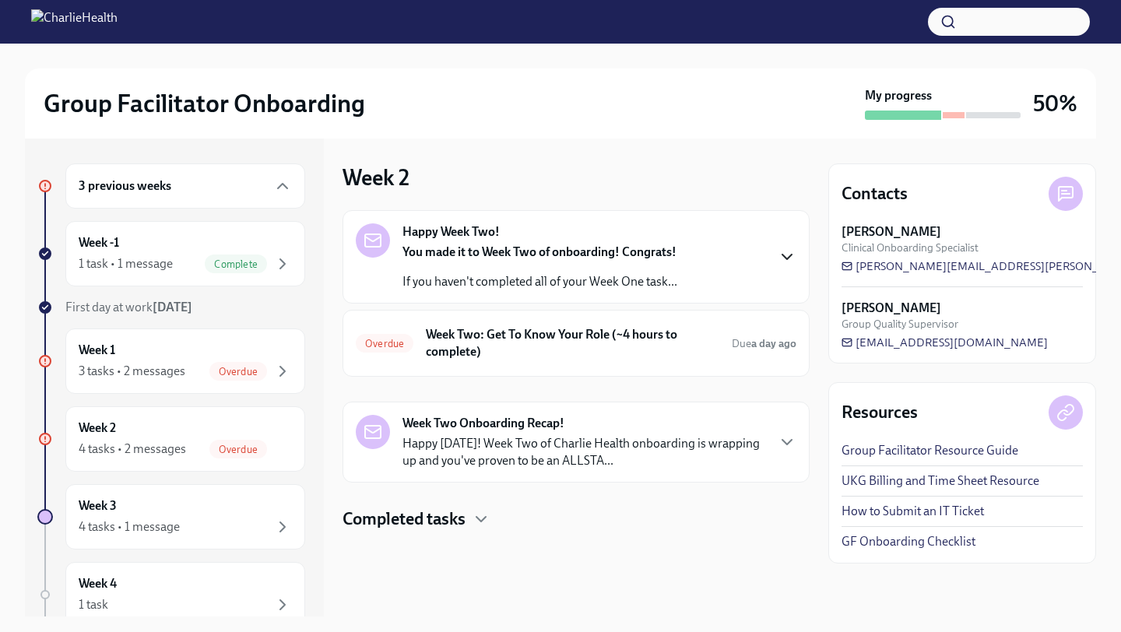
click at [781, 254] on icon "button" at bounding box center [786, 256] width 19 height 19
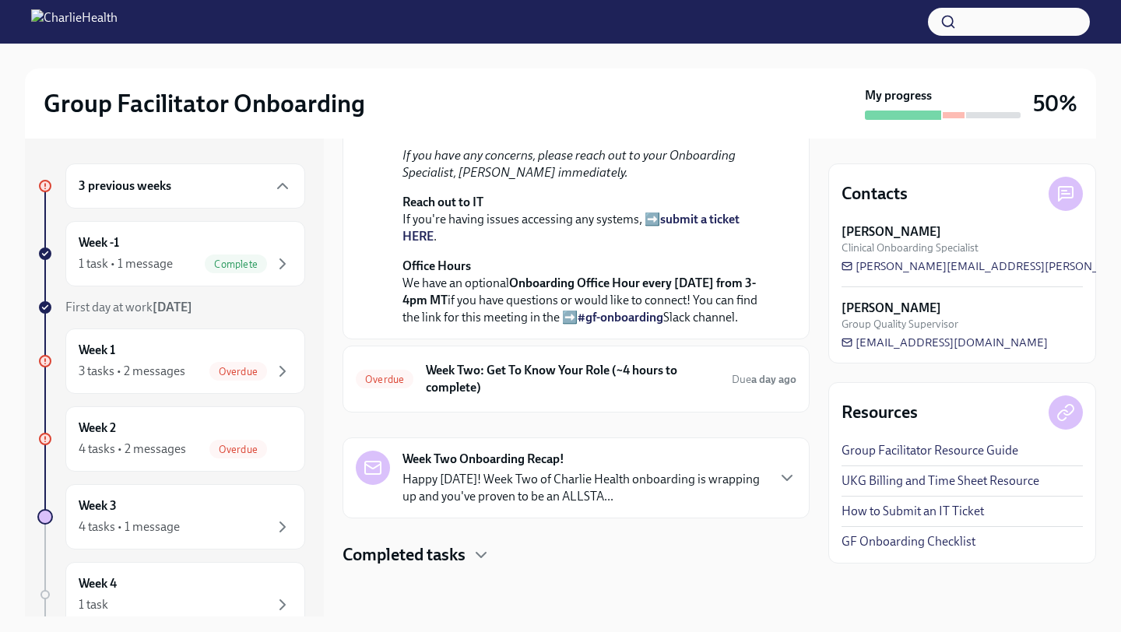
scroll to position [480, 0]
click at [675, 388] on h6 "Week Two: Get To Know Your Role (~4 hours to complete)" at bounding box center [572, 379] width 293 height 34
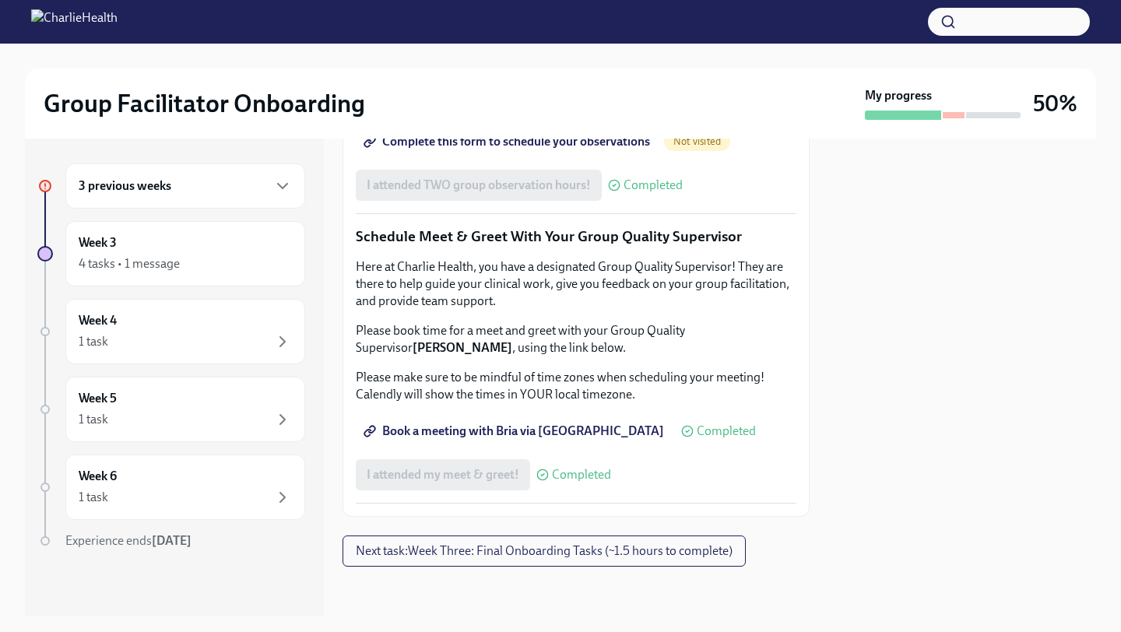
scroll to position [1517, 0]
click at [615, 553] on span "Next task : Week Three: Final Onboarding Tasks (~1.5 hours to complete)" at bounding box center [544, 551] width 377 height 16
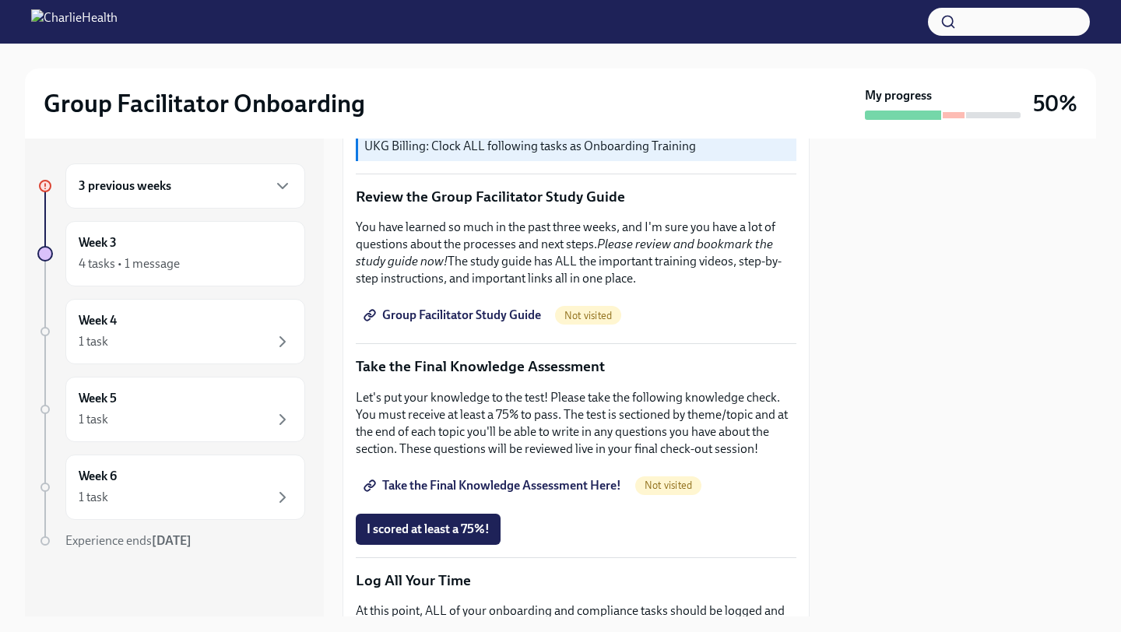
scroll to position [609, 0]
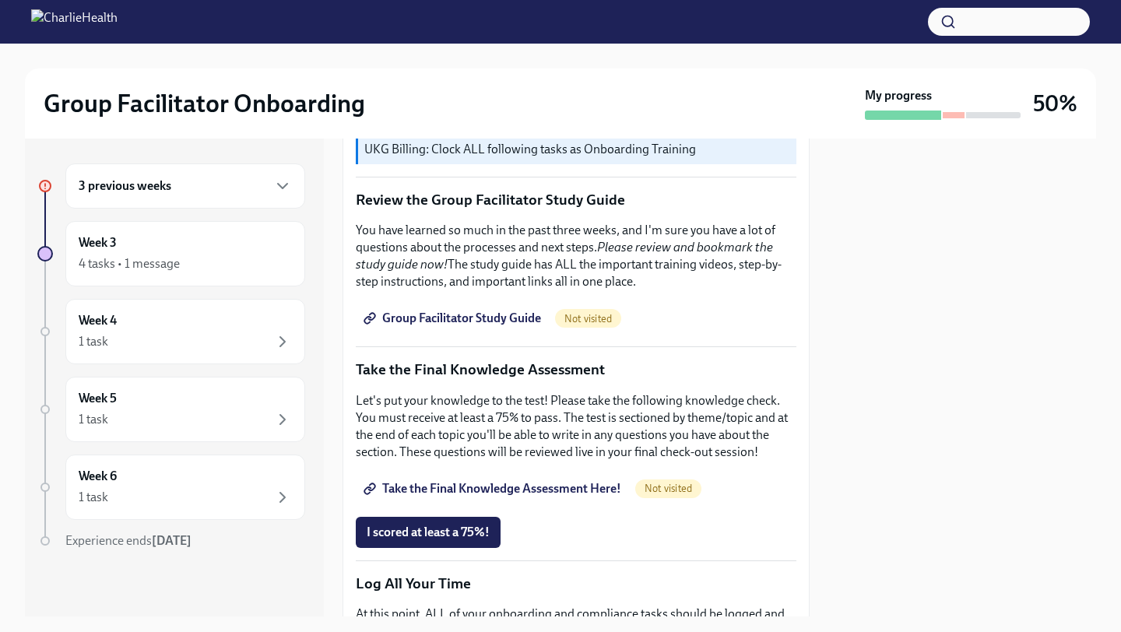
click at [374, 316] on icon at bounding box center [372, 317] width 6 height 7
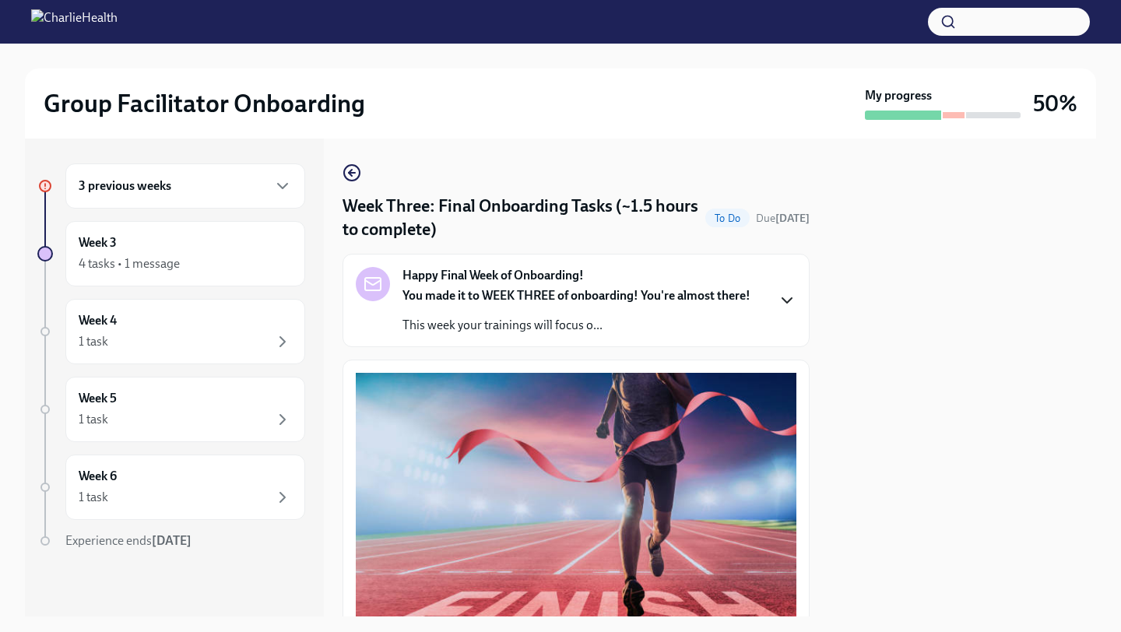
click at [795, 301] on icon "button" at bounding box center [786, 300] width 19 height 19
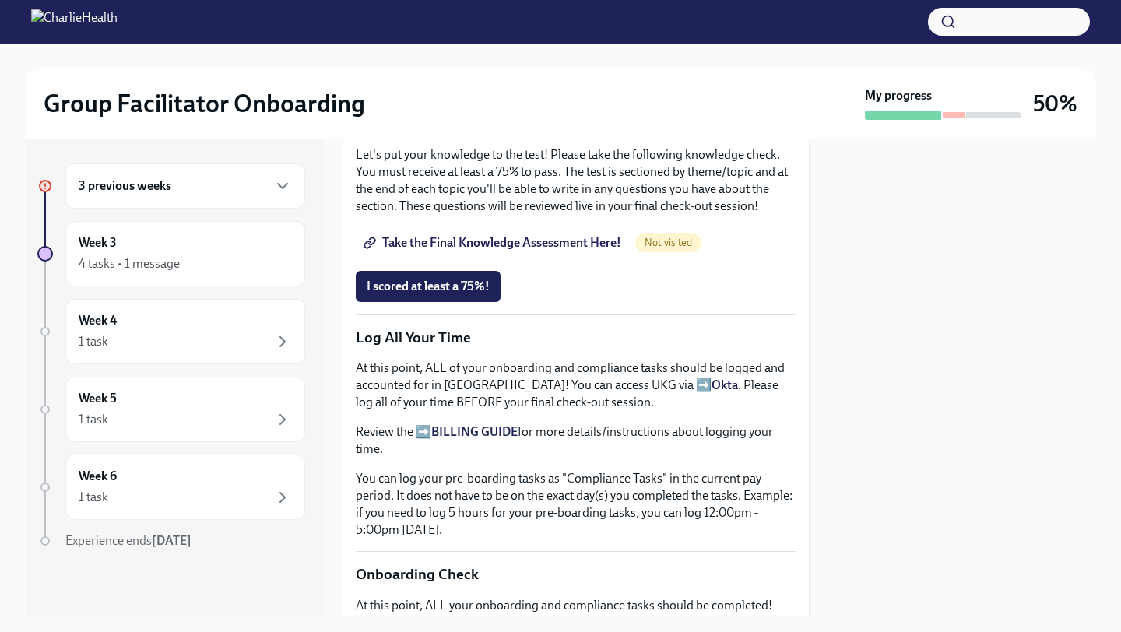
scroll to position [1262, 0]
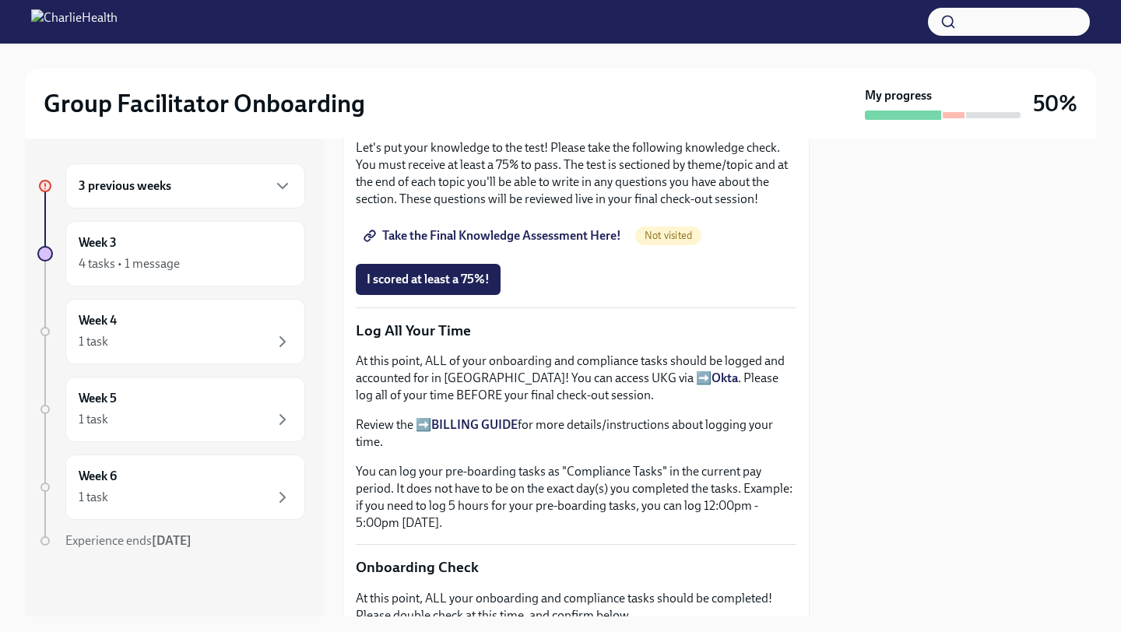
click at [486, 244] on span "Take the Final Knowledge Assessment Here!" at bounding box center [494, 236] width 254 height 16
